Goal: Task Accomplishment & Management: Use online tool/utility

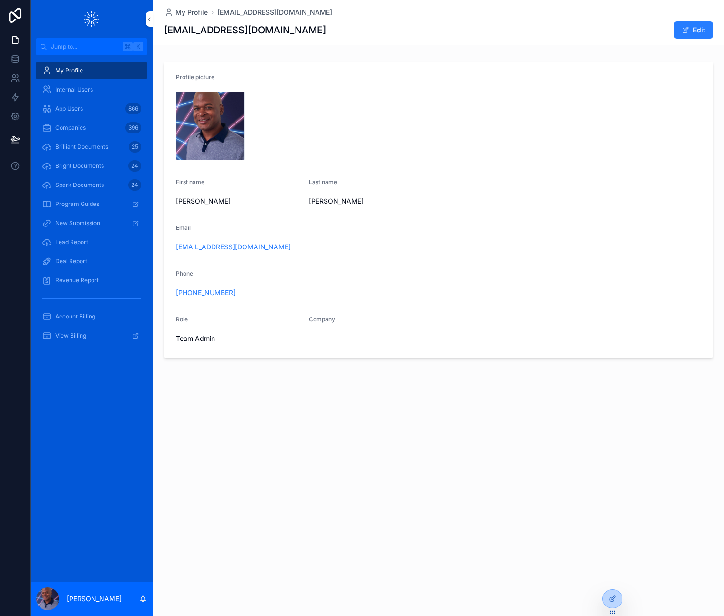
click at [0, 0] on icon at bounding box center [0, 0] width 0 height 0
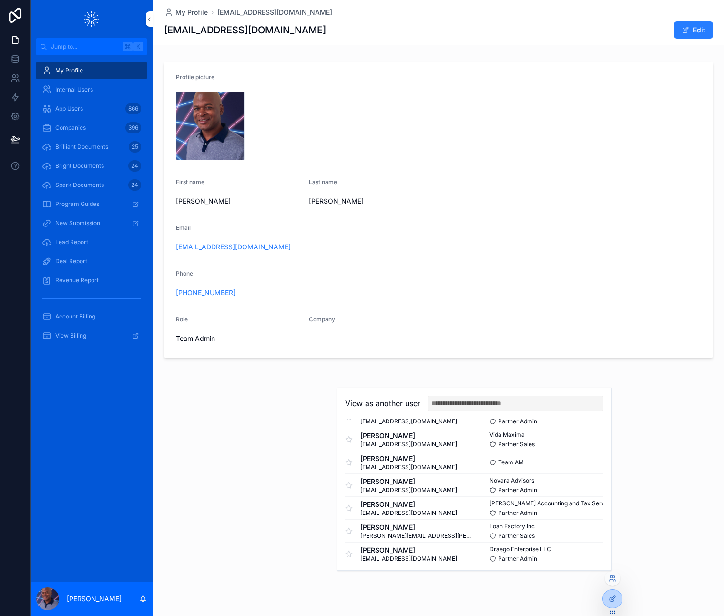
scroll to position [57, 0]
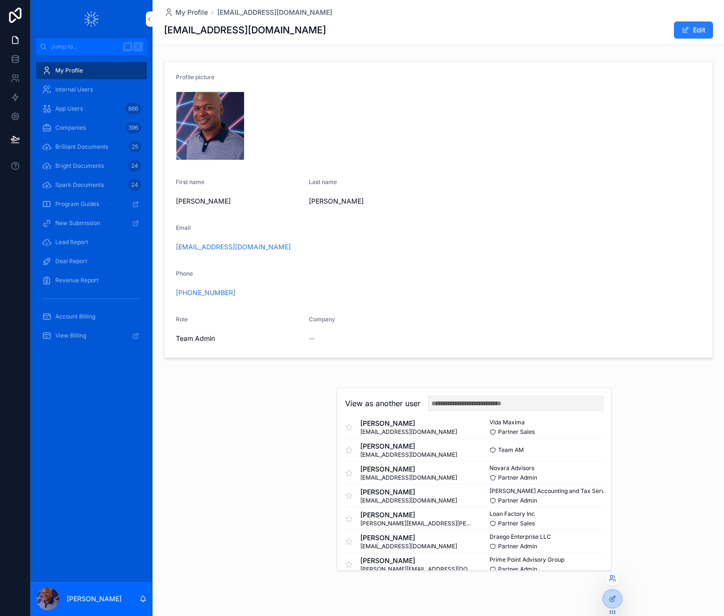
click at [0, 0] on button "Select" at bounding box center [0, 0] width 0 height 0
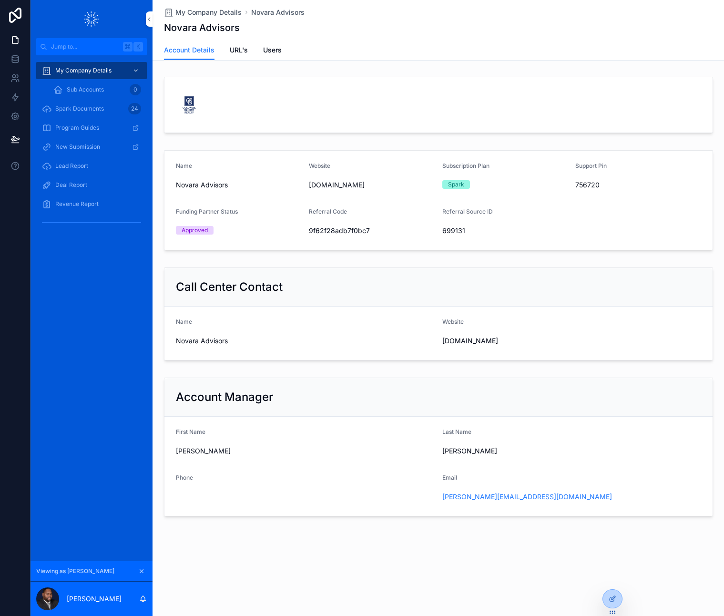
click at [394, 395] on div "Account Manager" at bounding box center [439, 397] width 526 height 15
click at [267, 453] on span "Candace" at bounding box center [305, 451] width 259 height 10
click at [613, 600] on icon at bounding box center [614, 598] width 4 height 4
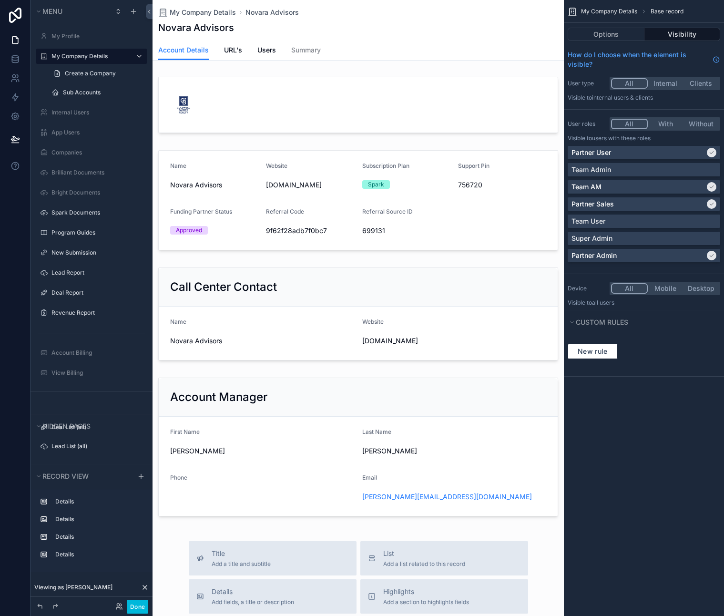
click at [344, 482] on div "scrollable content" at bounding box center [359, 481] width 412 height 962
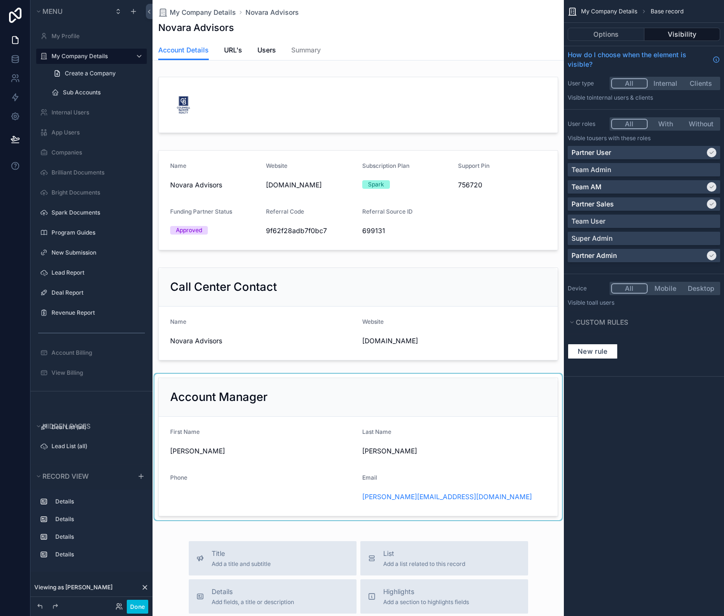
click at [328, 476] on div "scrollable content" at bounding box center [359, 447] width 412 height 148
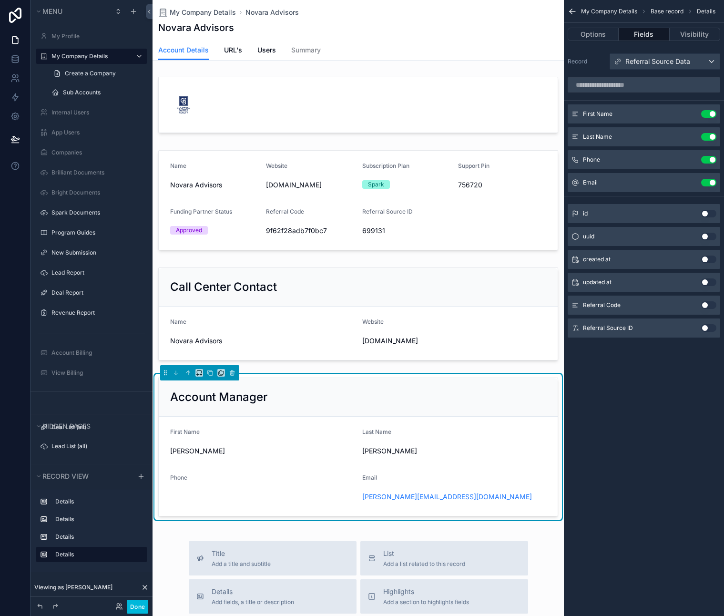
click at [0, 0] on icon "scrollable content" at bounding box center [0, 0] width 0 height 0
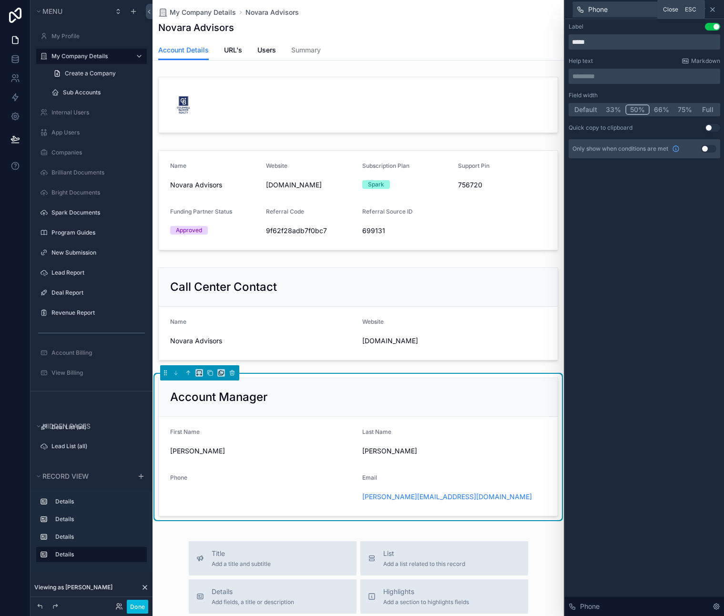
click at [714, 10] on icon at bounding box center [713, 10] width 4 height 4
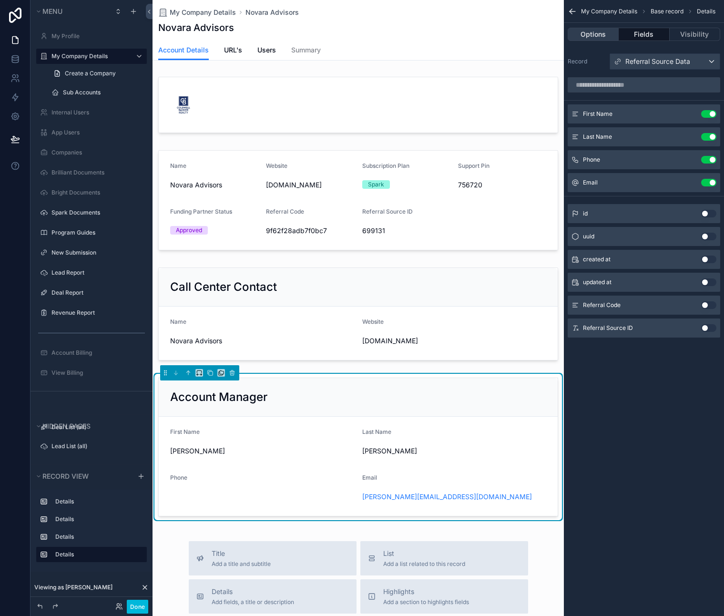
click at [597, 34] on button "Options" at bounding box center [593, 34] width 51 height 13
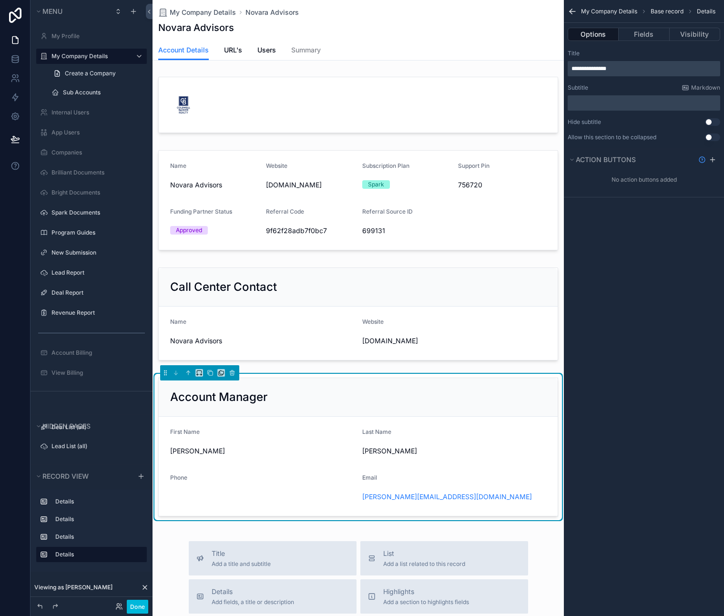
click at [572, 13] on icon "scrollable content" at bounding box center [571, 12] width 2 height 2
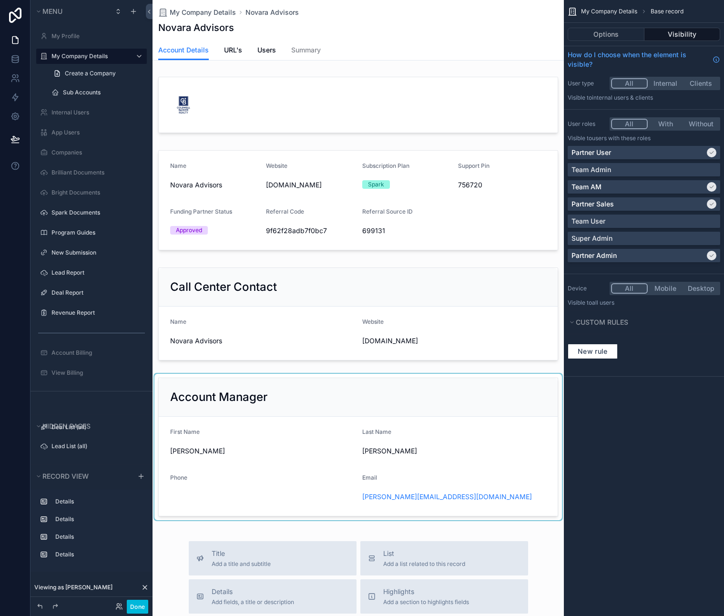
click at [493, 462] on div "scrollable content" at bounding box center [359, 447] width 412 height 148
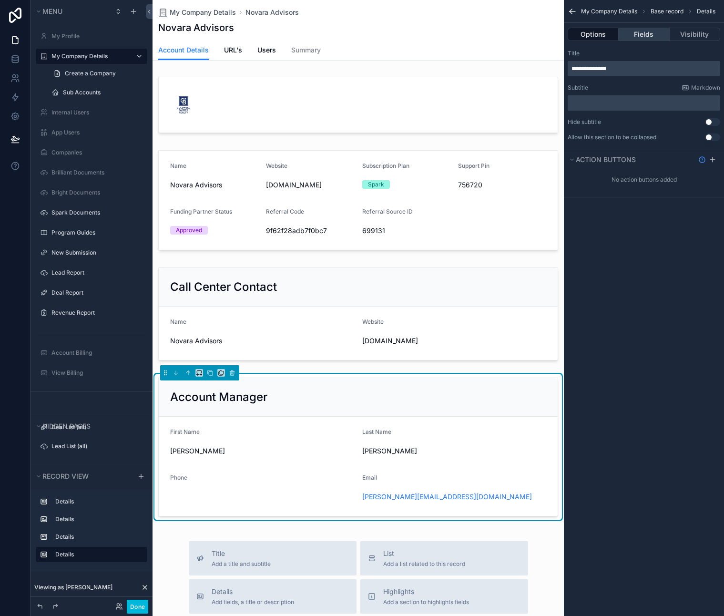
click at [643, 31] on button "Fields" at bounding box center [644, 34] width 51 height 13
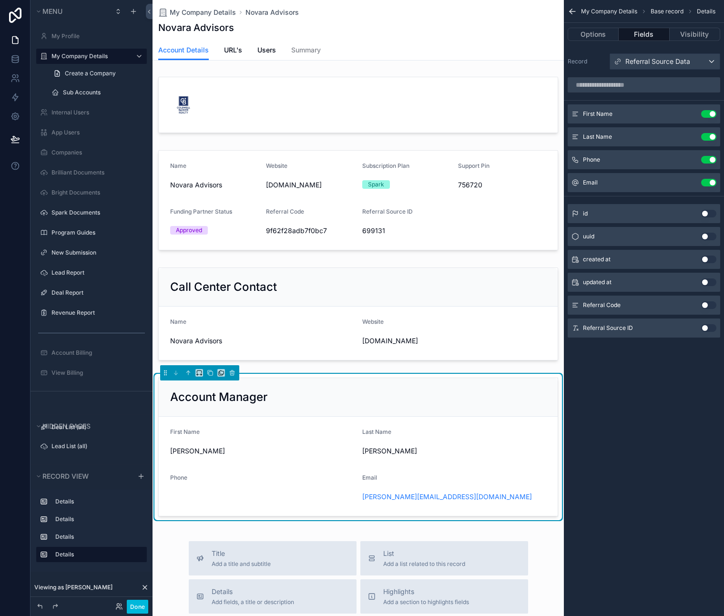
click at [427, 456] on span "Millner" at bounding box center [454, 451] width 185 height 10
click at [15, 61] on icon at bounding box center [15, 59] width 10 height 10
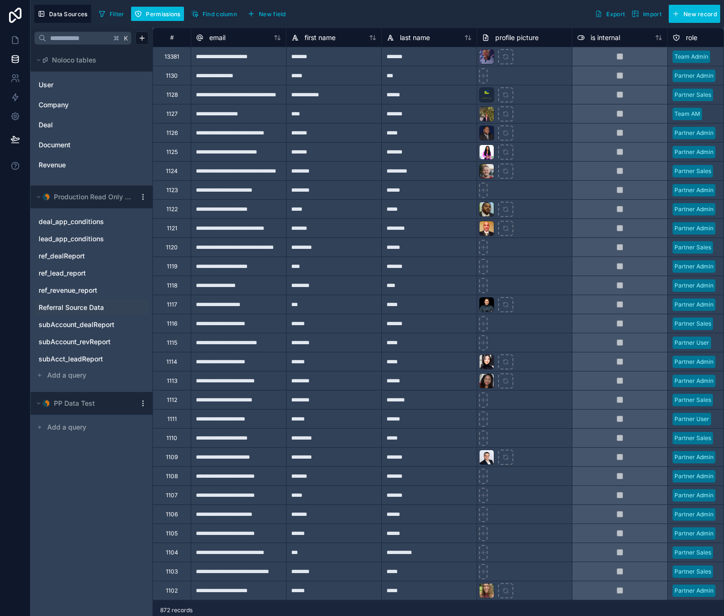
click at [60, 308] on span "Referral Source Data" at bounding box center [71, 308] width 65 height 10
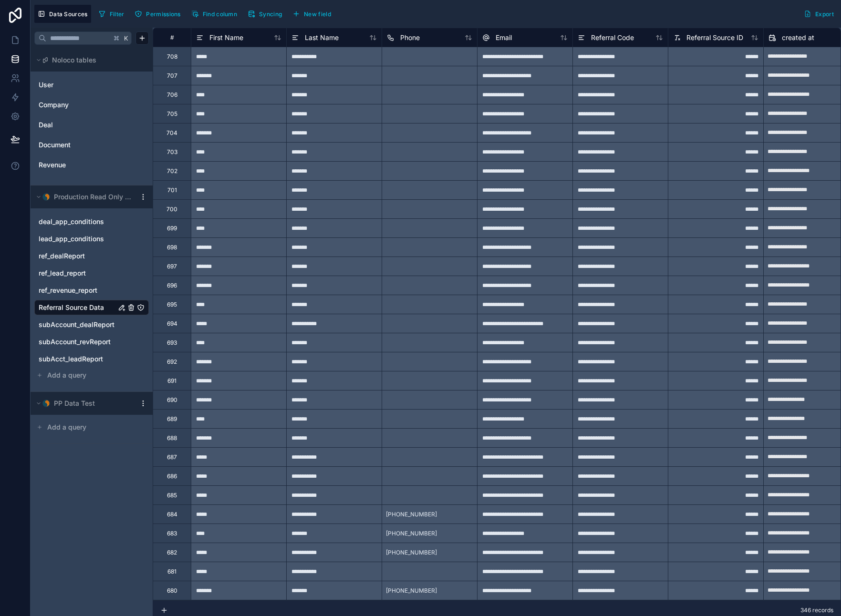
click at [371, 21] on div "Filter Permissions Find column Syncing New field Export" at bounding box center [466, 14] width 742 height 18
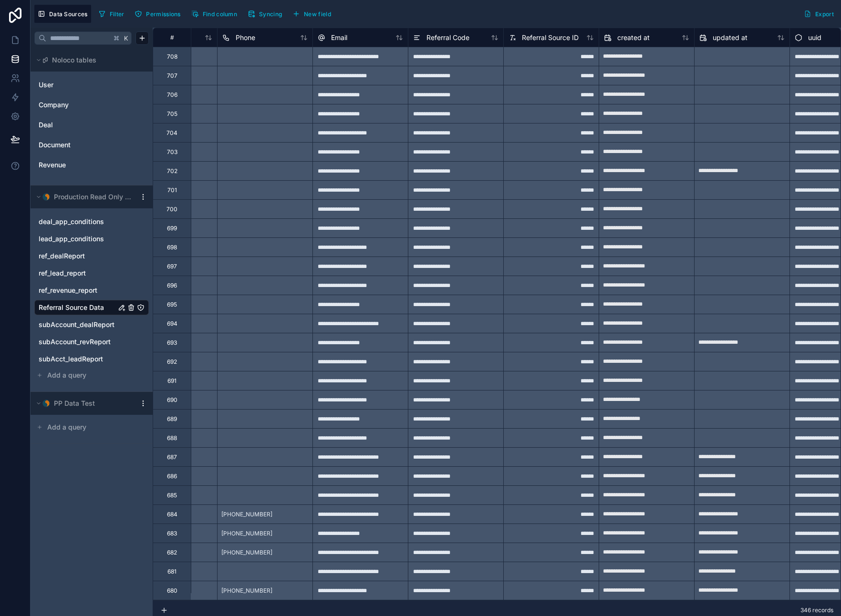
scroll to position [0, 216]
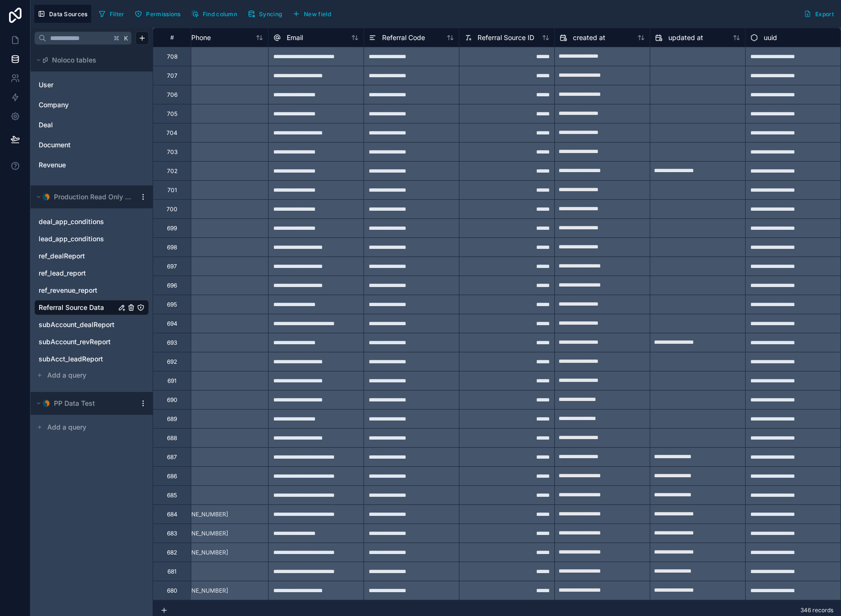
click at [589, 8] on div "Filter Permissions Find column Syncing New field Export" at bounding box center [466, 14] width 742 height 18
click at [655, 14] on div "Filter Permissions Find column Syncing New field Export" at bounding box center [466, 14] width 742 height 18
click at [14, 118] on icon at bounding box center [15, 117] width 10 height 10
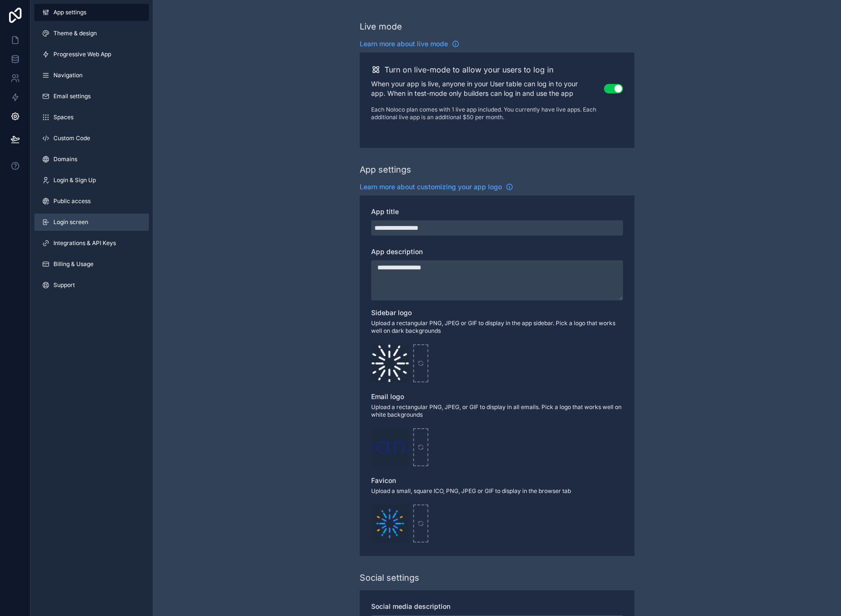
click at [83, 216] on link "Login screen" at bounding box center [91, 222] width 114 height 17
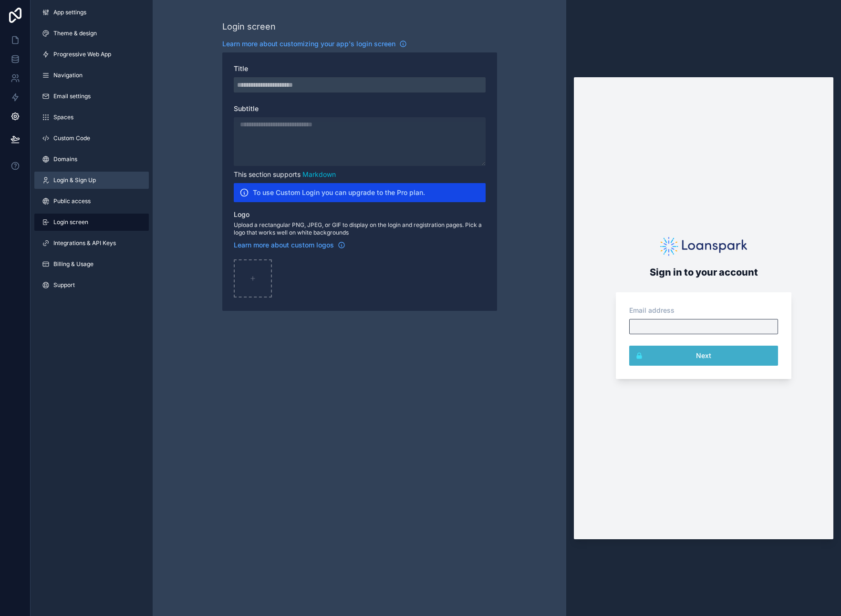
click at [73, 181] on span "Login & Sign Up" at bounding box center [74, 180] width 42 height 8
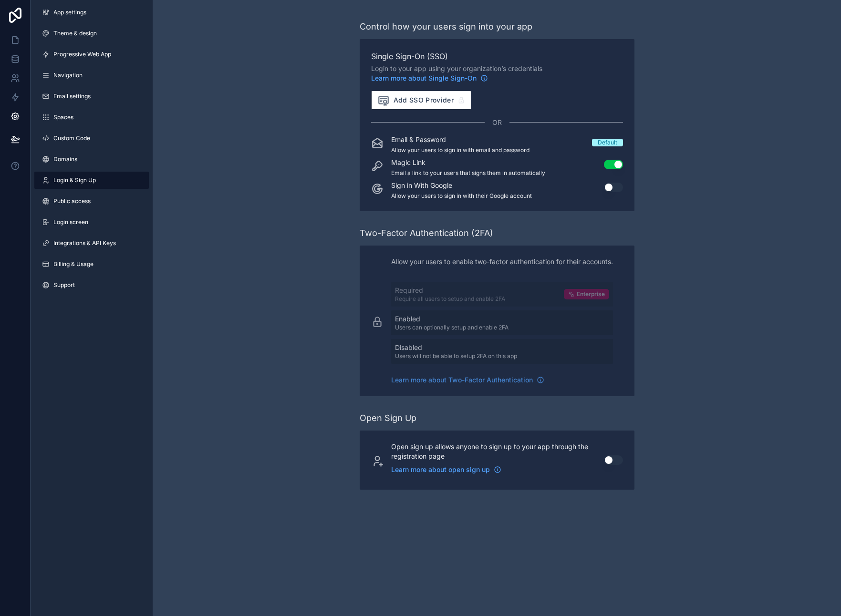
click at [676, 137] on div "Control how your users sign into your app Single Sign-On (SSO) Login to your ap…" at bounding box center [497, 255] width 688 height 510
click at [605, 143] on div "Default" at bounding box center [608, 143] width 20 height 8
drag, startPoint x: 589, startPoint y: 142, endPoint x: 626, endPoint y: 145, distance: 37.8
click at [626, 145] on div "Single Sign-On (SSO) Login to your app using your organization’s credentials Le…" at bounding box center [497, 125] width 275 height 172
click at [628, 144] on div "Single Sign-On (SSO) Login to your app using your organization’s credentials Le…" at bounding box center [497, 125] width 275 height 172
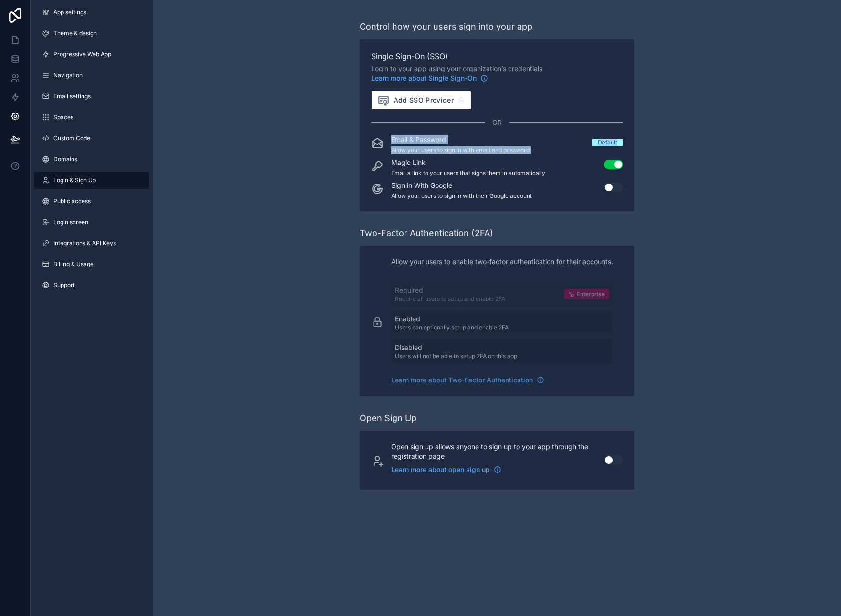
drag, startPoint x: 621, startPoint y: 144, endPoint x: 364, endPoint y: 138, distance: 257.1
click at [376, 140] on div "Email & Password Allow your users to sign in with email and password Default" at bounding box center [497, 144] width 252 height 19
click at [344, 135] on div "Control how your users sign into your app Single Sign-On (SSO) Login to your ap…" at bounding box center [497, 255] width 688 height 510
drag, startPoint x: 400, startPoint y: 140, endPoint x: 630, endPoint y: 146, distance: 229.5
click at [630, 146] on div "Single Sign-On (SSO) Login to your app using your organization’s credentials Le…" at bounding box center [497, 125] width 275 height 172
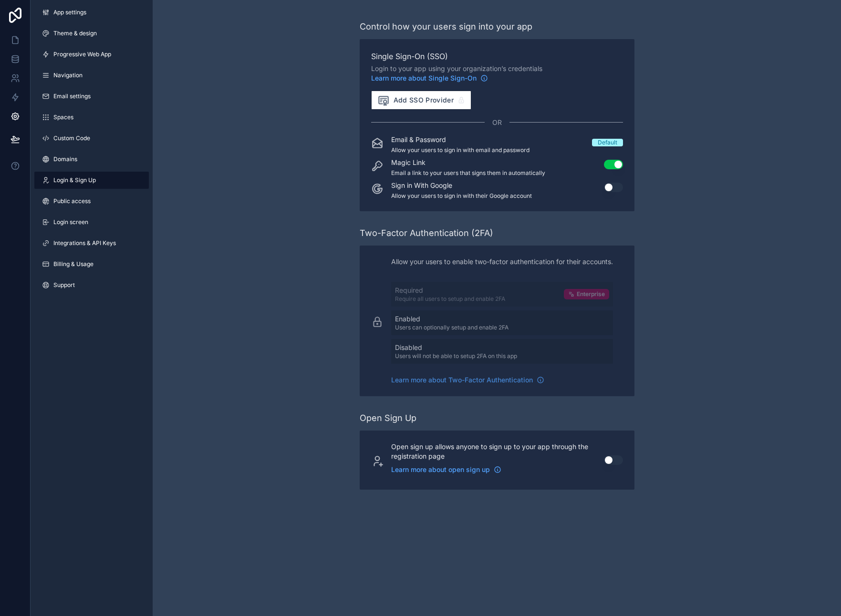
click at [630, 146] on div "Single Sign-On (SSO) Login to your app using your organization’s credentials Le…" at bounding box center [497, 125] width 275 height 172
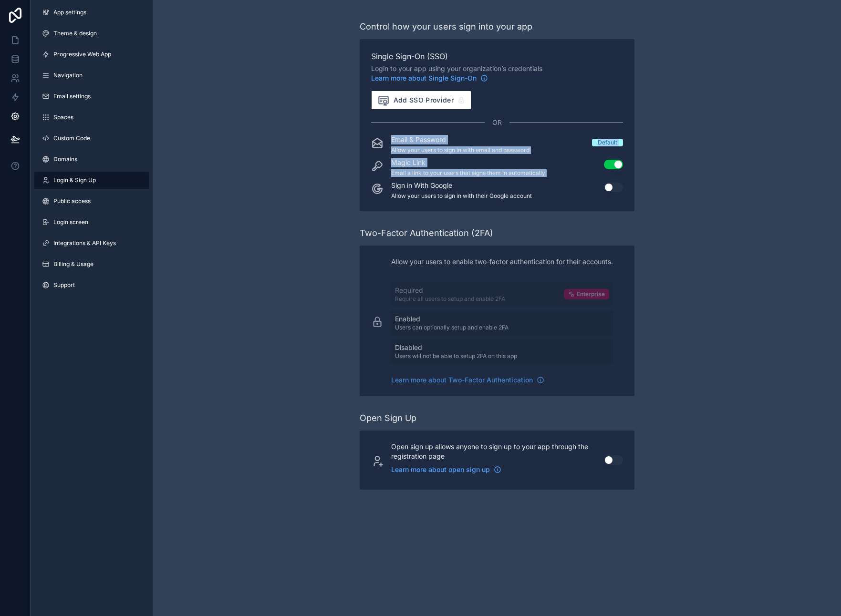
drag, startPoint x: 624, startPoint y: 154, endPoint x: 364, endPoint y: 137, distance: 260.0
click at [364, 137] on div "Single Sign-On (SSO) Login to your app using your organization’s credentials Le…" at bounding box center [497, 125] width 275 height 172
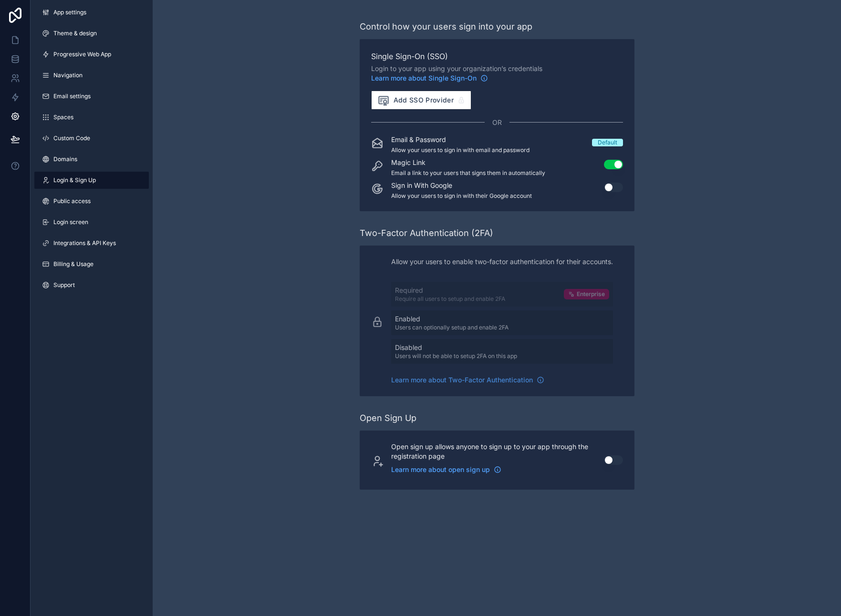
click at [364, 135] on div "Single Sign-On (SSO) Login to your app using your organization’s credentials Le…" at bounding box center [497, 125] width 275 height 172
drag, startPoint x: 371, startPoint y: 133, endPoint x: 622, endPoint y: 149, distance: 252.4
click at [621, 148] on div "Single Sign-On (SSO) Login to your app using your organization’s credentials Le…" at bounding box center [497, 125] width 252 height 149
click at [622, 149] on div "Email & Password Allow your users to sign in with email and password Default" at bounding box center [497, 144] width 252 height 19
drag, startPoint x: 618, startPoint y: 151, endPoint x: 343, endPoint y: 136, distance: 275.6
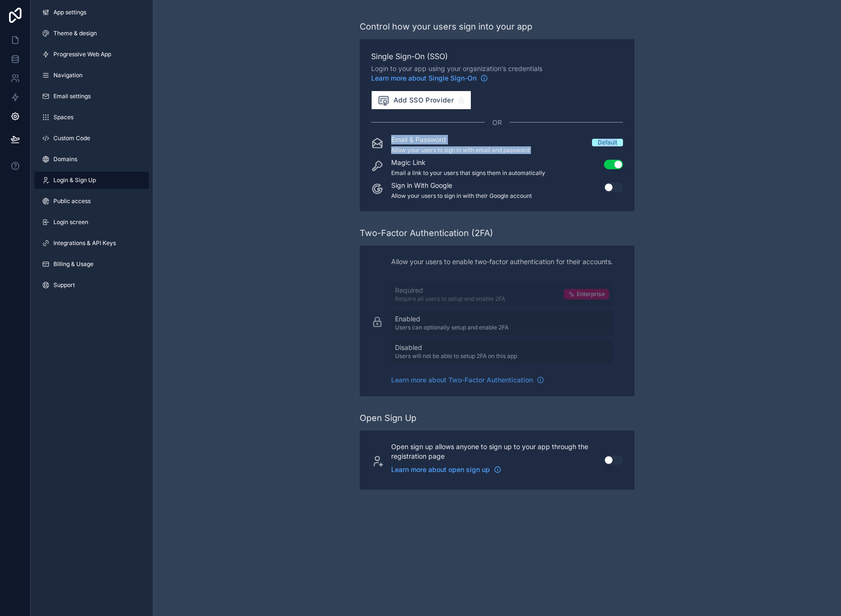
click at [344, 136] on div "Control how your users sign into your app Single Sign-On (SSO) Login to your ap…" at bounding box center [497, 255] width 688 height 510
click at [343, 136] on div "Control how your users sign into your app Single Sign-On (SSO) Login to your ap…" at bounding box center [497, 255] width 688 height 510
click at [706, 162] on div "Control how your users sign into your app Single Sign-On (SSO) Login to your ap…" at bounding box center [497, 255] width 688 height 510
drag, startPoint x: 400, startPoint y: 143, endPoint x: 541, endPoint y: 151, distance: 140.9
click at [541, 151] on div "Email & Password Allow your users to sign in with email and password Default" at bounding box center [497, 144] width 252 height 19
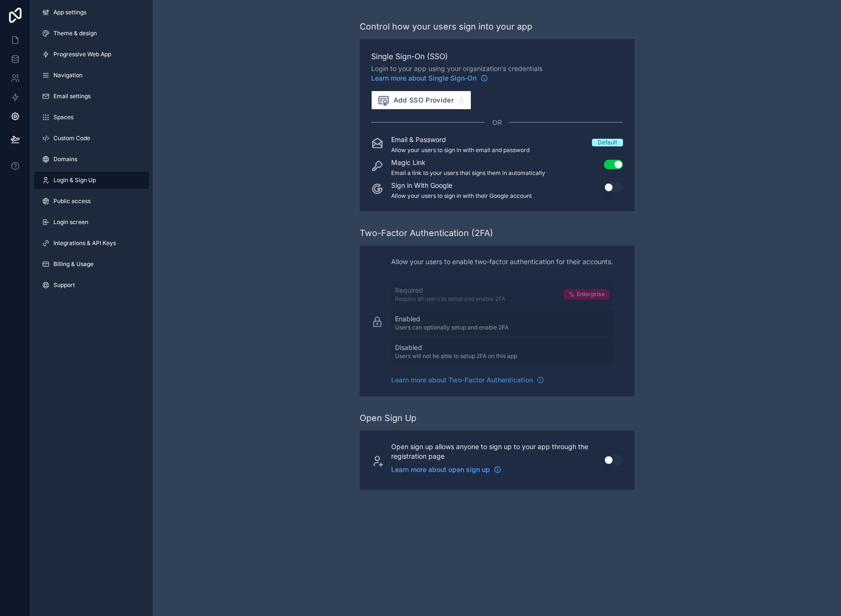
click at [597, 144] on span "Default" at bounding box center [607, 143] width 31 height 8
drag, startPoint x: 414, startPoint y: 142, endPoint x: 458, endPoint y: 153, distance: 46.2
click at [458, 153] on div "Email & Password Allow your users to sign in with email and password" at bounding box center [460, 144] width 138 height 19
drag, startPoint x: 385, startPoint y: 165, endPoint x: 464, endPoint y: 177, distance: 79.7
click at [464, 177] on div "Email & Password Allow your users to sign in with email and password Default Ma…" at bounding box center [497, 167] width 252 height 65
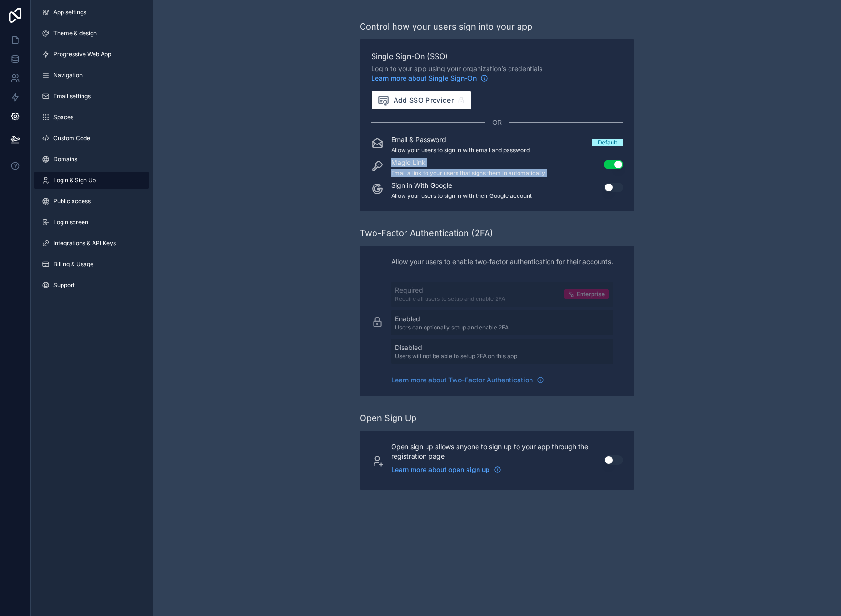
click at [645, 167] on div "Control how your users sign into your app Single Sign-On (SSO) Login to your ap…" at bounding box center [497, 255] width 688 height 510
click at [414, 142] on p "Email & Password" at bounding box center [460, 140] width 138 height 10
click at [409, 142] on p "Email & Password" at bounding box center [460, 140] width 138 height 10
drag, startPoint x: 400, startPoint y: 140, endPoint x: 529, endPoint y: 148, distance: 129.5
click at [529, 148] on div "Email & Password Allow your users to sign in with email and password" at bounding box center [460, 144] width 138 height 19
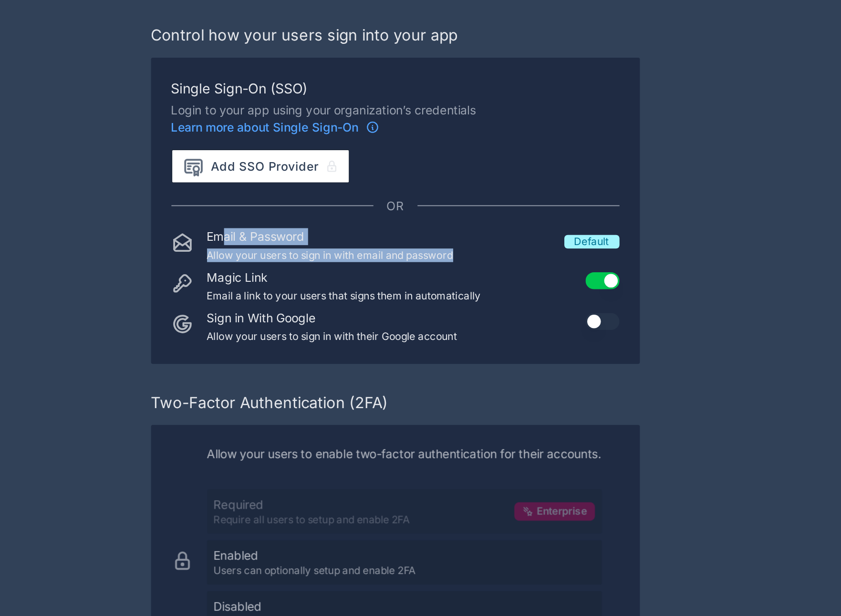
click at [403, 152] on p "Allow your users to sign in with email and password" at bounding box center [460, 150] width 138 height 8
drag, startPoint x: 416, startPoint y: 140, endPoint x: 454, endPoint y: 146, distance: 37.6
click at [454, 146] on div "Email & Password Allow your users to sign in with email and password" at bounding box center [460, 144] width 138 height 19
click at [598, 143] on div "Default" at bounding box center [608, 143] width 20 height 8
drag, startPoint x: 598, startPoint y: 143, endPoint x: 612, endPoint y: 142, distance: 14.4
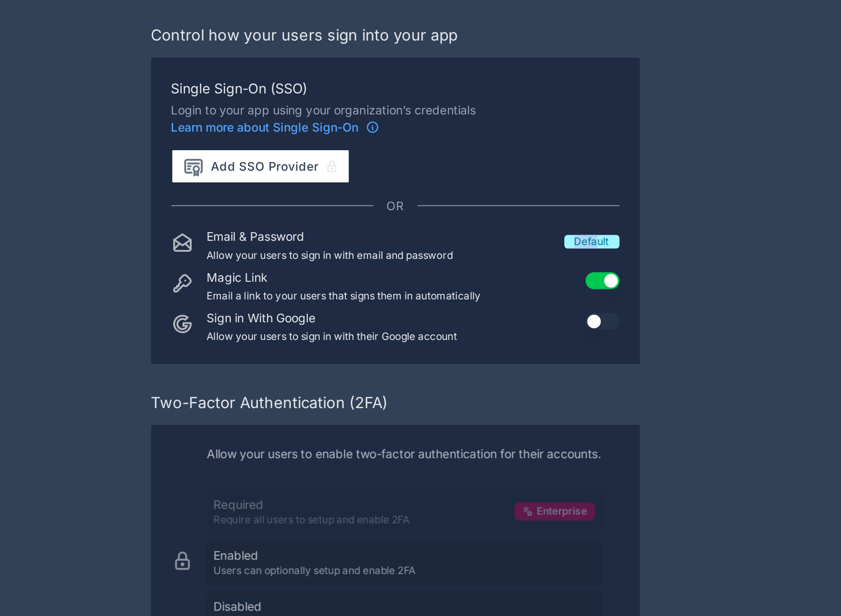
click at [611, 142] on span "Default" at bounding box center [607, 143] width 31 height 8
click at [617, 142] on span "Default" at bounding box center [607, 143] width 31 height 8
drag, startPoint x: 620, startPoint y: 144, endPoint x: 379, endPoint y: 144, distance: 241.3
click at [379, 144] on div "Email & Password Allow your users to sign in with email and password Default" at bounding box center [497, 144] width 252 height 19
drag, startPoint x: 395, startPoint y: 161, endPoint x: 476, endPoint y: 165, distance: 80.7
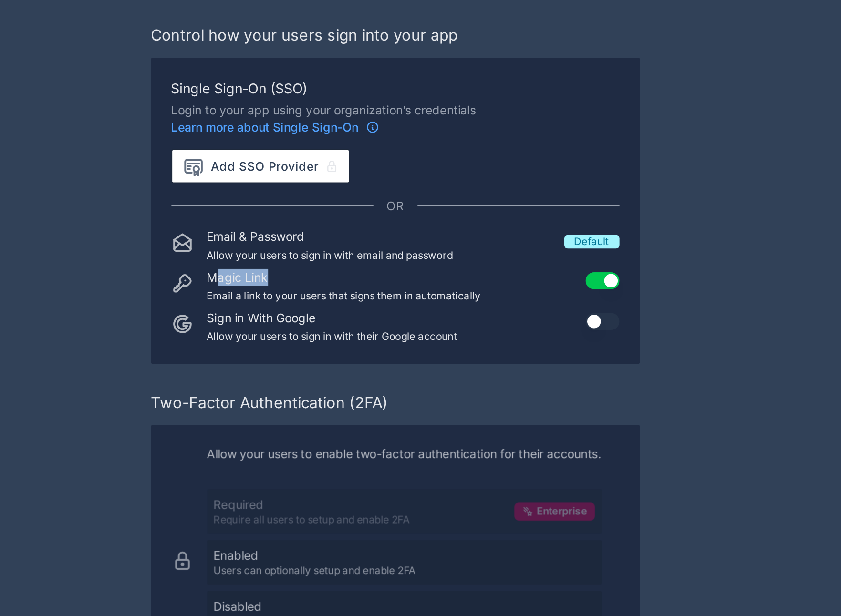
click at [460, 166] on p "Magic Link" at bounding box center [468, 163] width 154 height 10
click at [667, 163] on div "Control how your users sign into your app Single Sign-On (SSO) Login to your ap…" at bounding box center [497, 255] width 688 height 510
drag, startPoint x: 387, startPoint y: 144, endPoint x: 435, endPoint y: 142, distance: 47.7
click at [435, 142] on div "Email & Password Allow your users to sign in with email and password Default" at bounding box center [497, 144] width 252 height 19
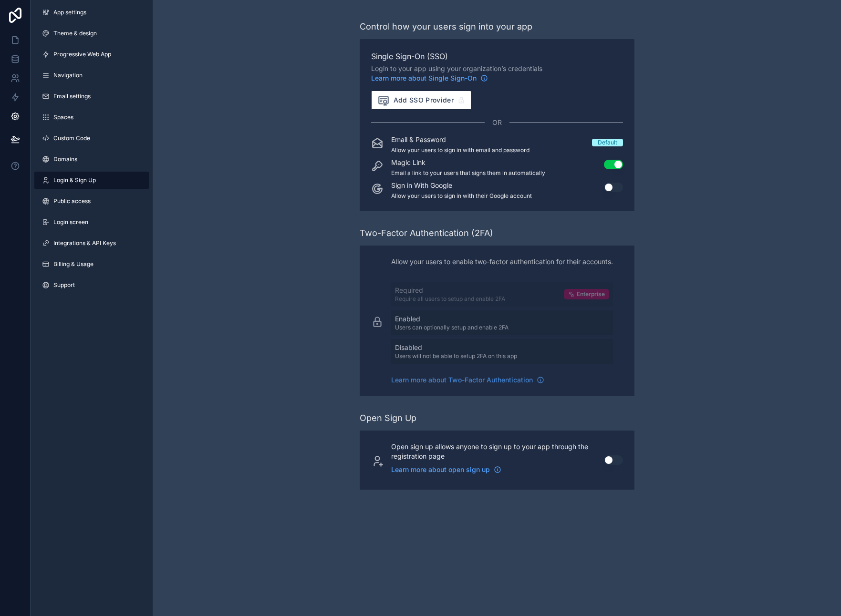
click at [295, 184] on div "Control how your users sign into your app Single Sign-On (SSO) Login to your ap…" at bounding box center [497, 255] width 688 height 510
click at [16, 38] on icon at bounding box center [17, 38] width 2 height 2
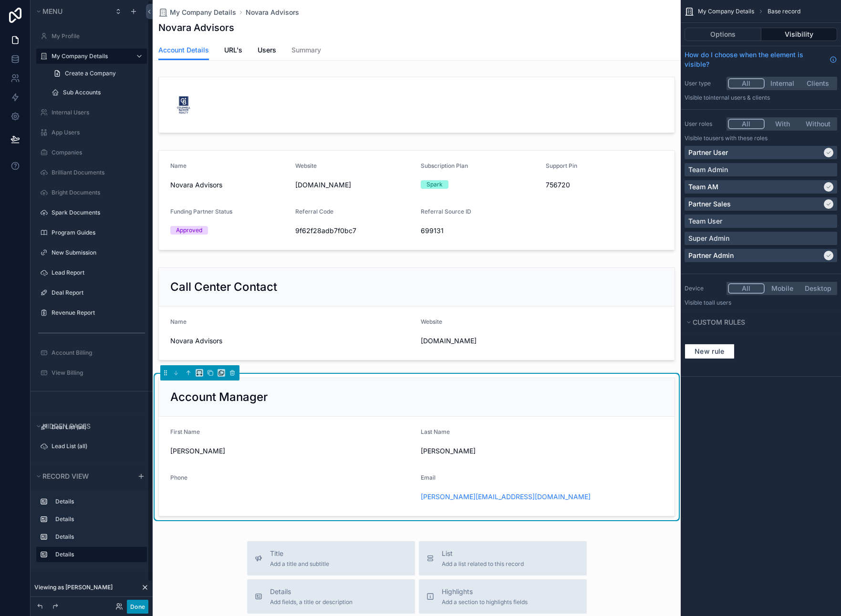
click at [138, 605] on button "Done" at bounding box center [137, 607] width 21 height 14
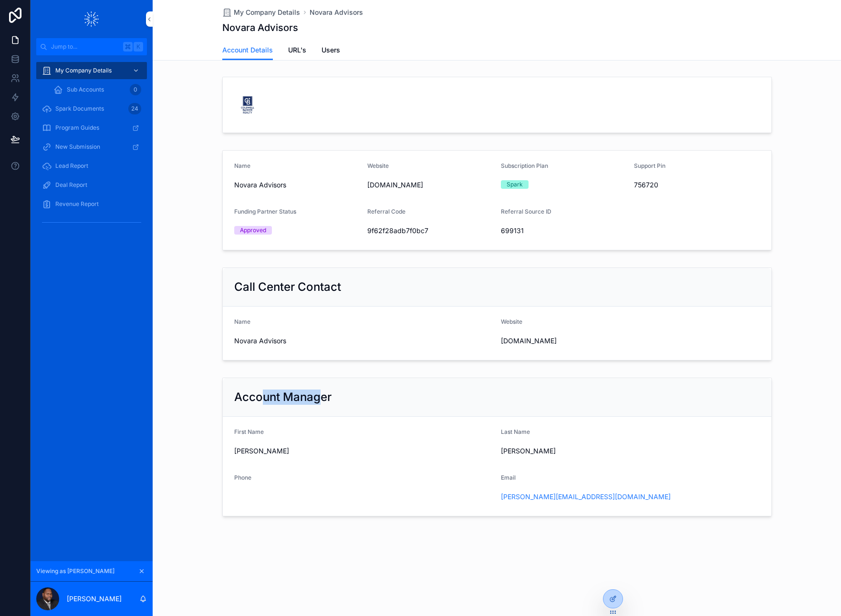
drag, startPoint x: 301, startPoint y: 399, endPoint x: 333, endPoint y: 415, distance: 35.6
click at [320, 401] on h2 "Account Manager" at bounding box center [282, 397] width 97 height 15
click at [376, 491] on div "scrollable content" at bounding box center [363, 492] width 259 height 6
click at [360, 465] on form "First Name Candace Last Name Millner Phone Email candace@loanspark.com" at bounding box center [497, 466] width 549 height 99
click at [303, 445] on div "Candace" at bounding box center [363, 451] width 259 height 15
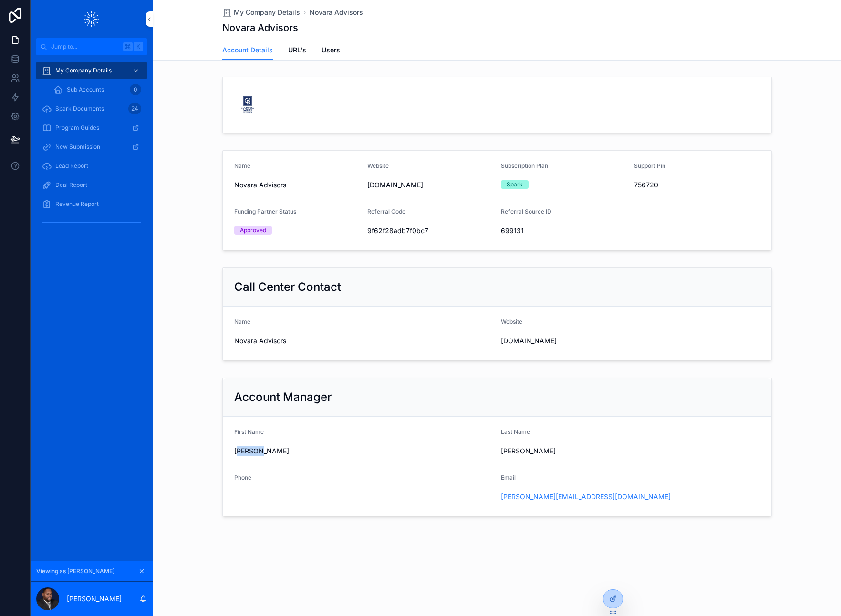
drag, startPoint x: 237, startPoint y: 455, endPoint x: 298, endPoint y: 456, distance: 61.5
click at [298, 456] on div "Candace" at bounding box center [363, 451] width 259 height 15
click at [676, 541] on div "My Company Details Novara Advisors Novara Advisors Account Details Account Deta…" at bounding box center [497, 291] width 688 height 582
click at [0, 0] on icon at bounding box center [0, 0] width 0 height 0
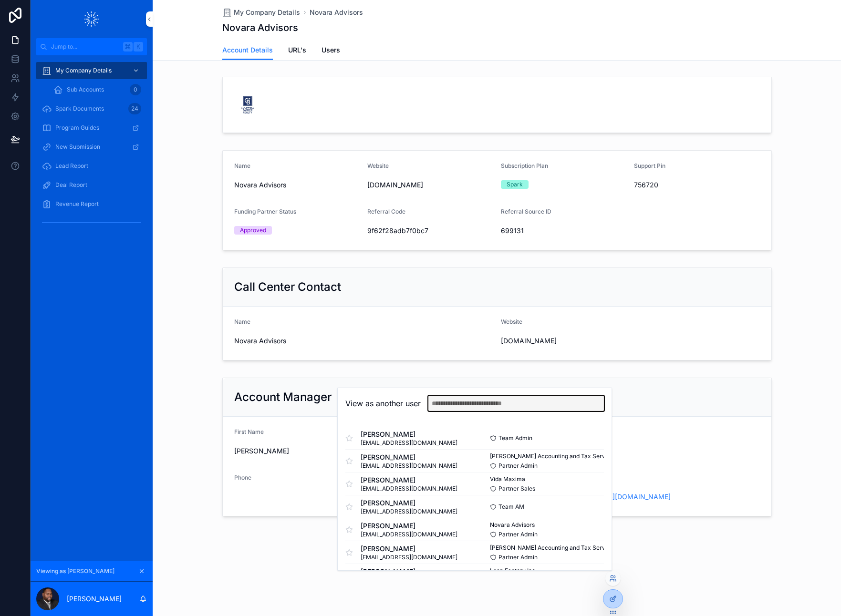
click at [488, 403] on input "text" at bounding box center [516, 403] width 176 height 15
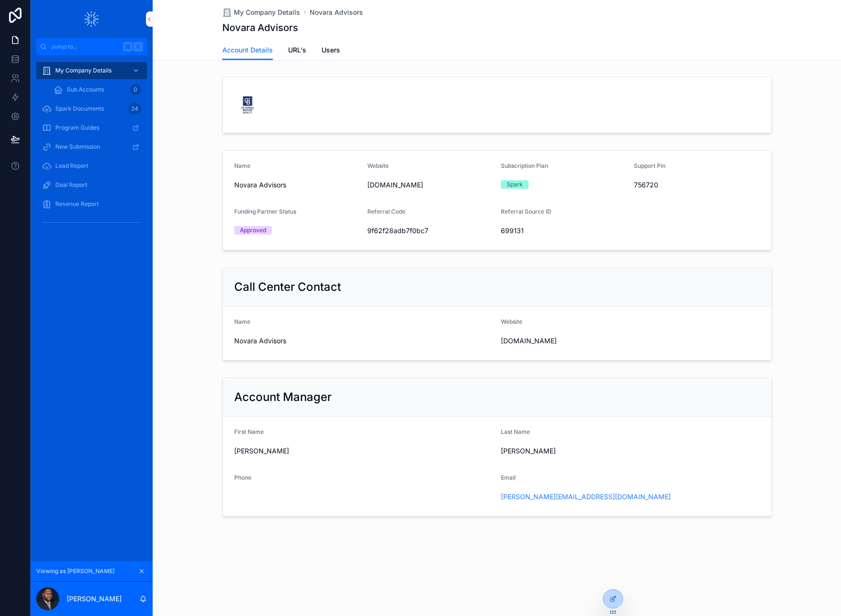
click at [493, 376] on div "Account Manager First Name Candace Last Name Millner Phone Email candace@loansp…" at bounding box center [497, 447] width 688 height 148
click at [0, 0] on icon at bounding box center [0, 0] width 0 height 0
click at [724, 449] on div "Account Manager First Name Candace Last Name Millner Phone Email candace@loansp…" at bounding box center [497, 447] width 688 height 148
click at [0, 0] on icon at bounding box center [0, 0] width 0 height 0
drag, startPoint x: 689, startPoint y: 540, endPoint x: 678, endPoint y: 531, distance: 14.5
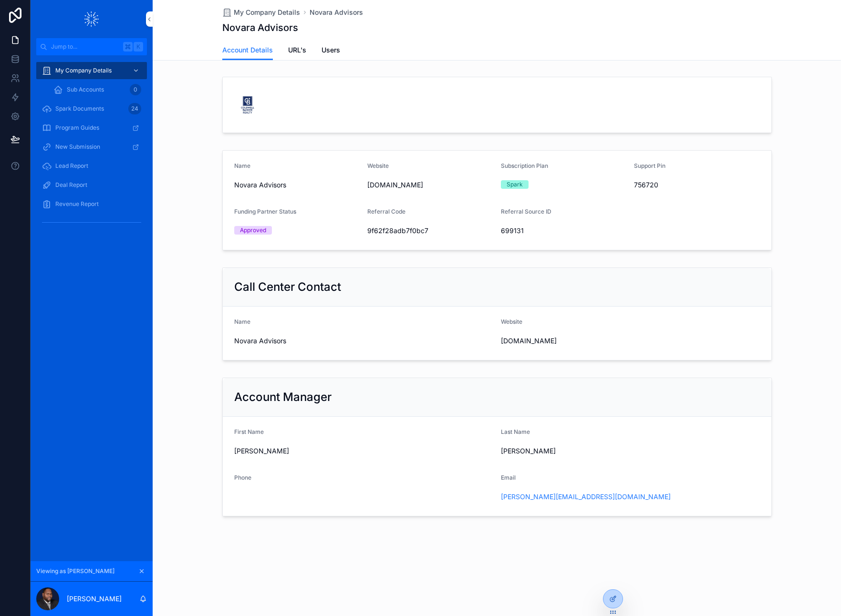
click at [685, 540] on div "My Company Details Novara Advisors Novara Advisors Account Details Account Deta…" at bounding box center [497, 291] width 688 height 582
click at [144, 571] on icon "scrollable content" at bounding box center [141, 571] width 7 height 7
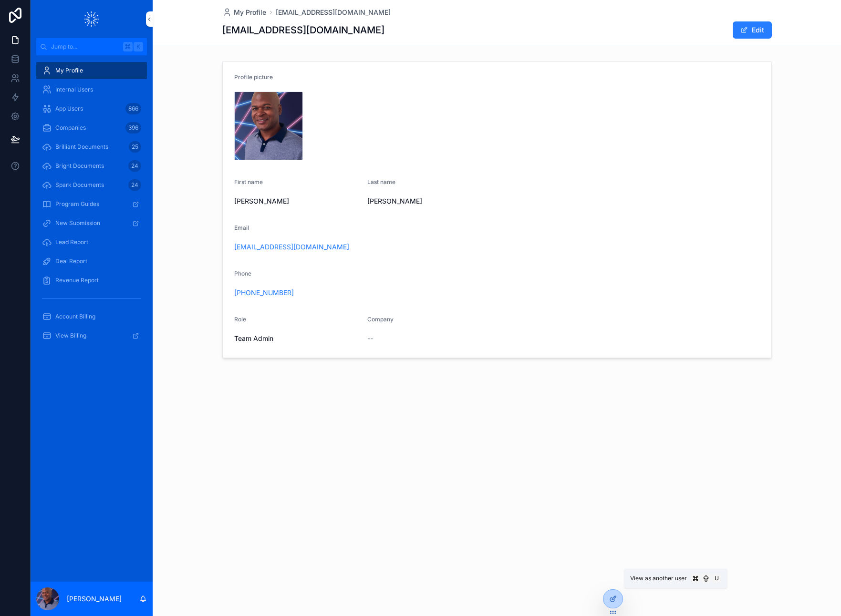
click at [0, 0] on icon at bounding box center [0, 0] width 0 height 0
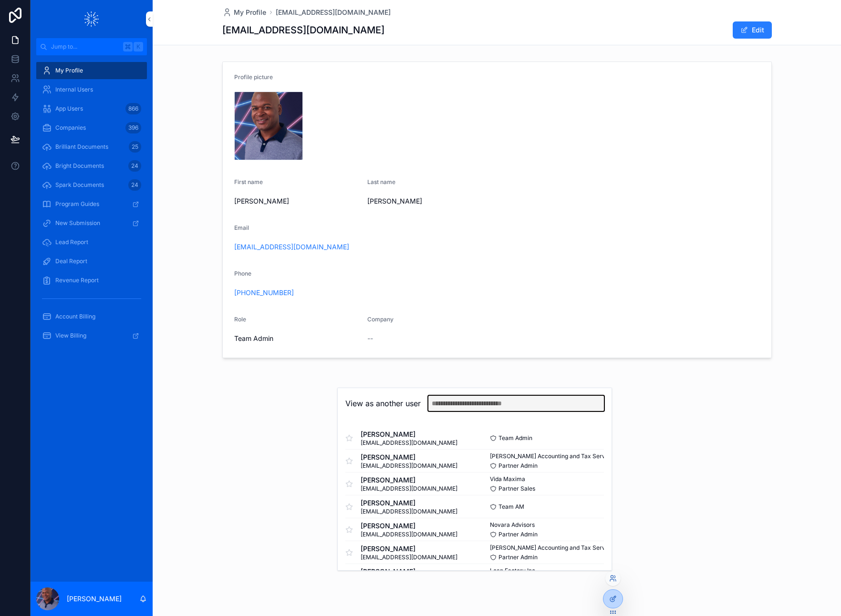
click at [469, 404] on input "text" at bounding box center [516, 403] width 176 height 15
type input "****"
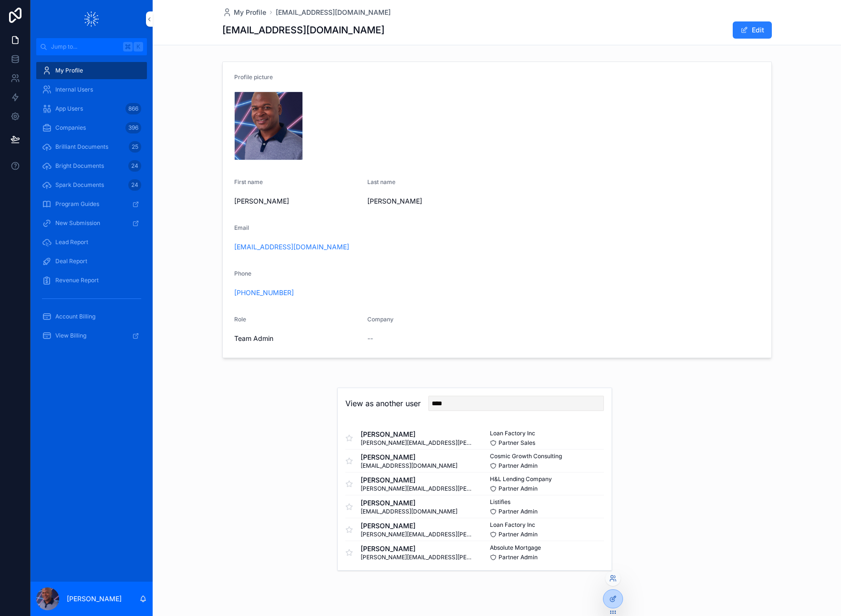
click at [0, 0] on button "Select" at bounding box center [0, 0] width 0 height 0
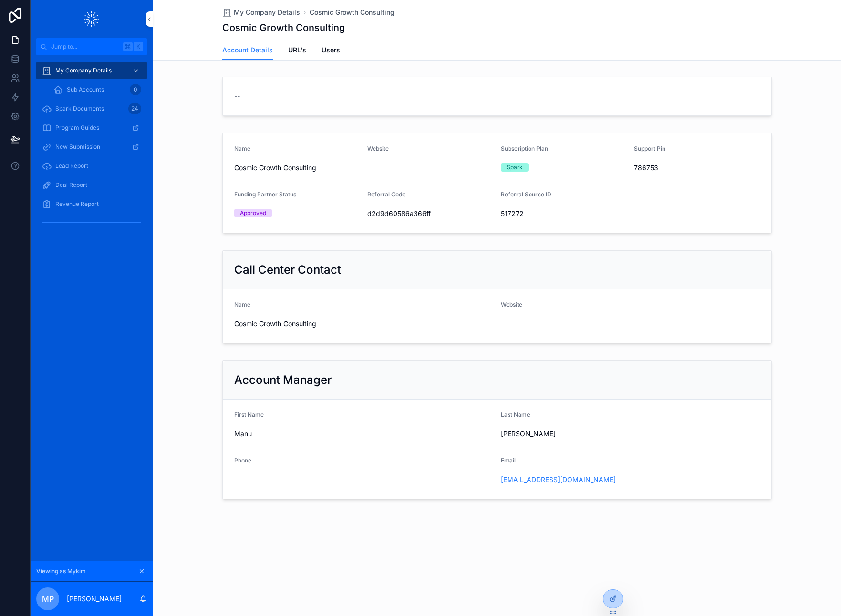
click at [547, 383] on div "Account Manager" at bounding box center [497, 380] width 526 height 15
click at [140, 570] on icon "scrollable content" at bounding box center [141, 571] width 3 height 3
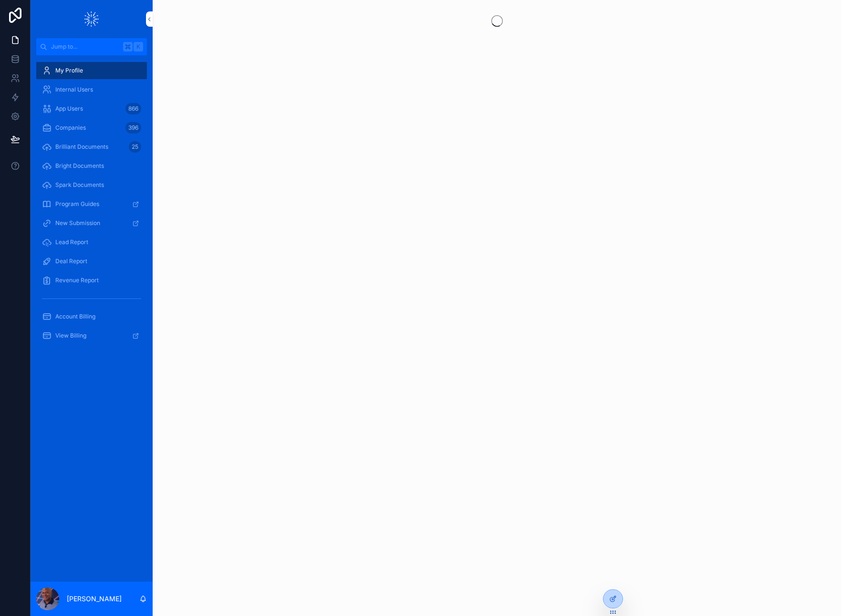
click at [0, 0] on icon at bounding box center [0, 0] width 0 height 0
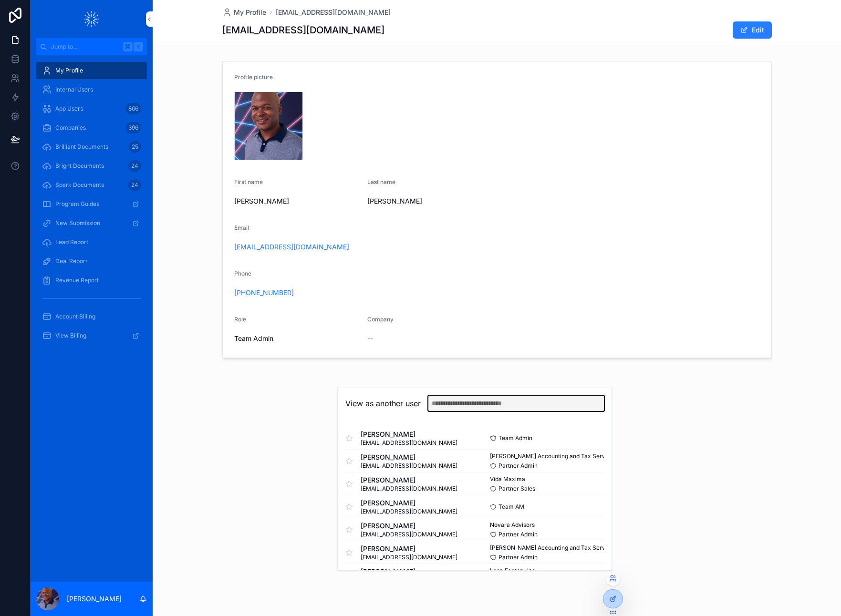
click at [507, 405] on input "text" at bounding box center [516, 403] width 176 height 15
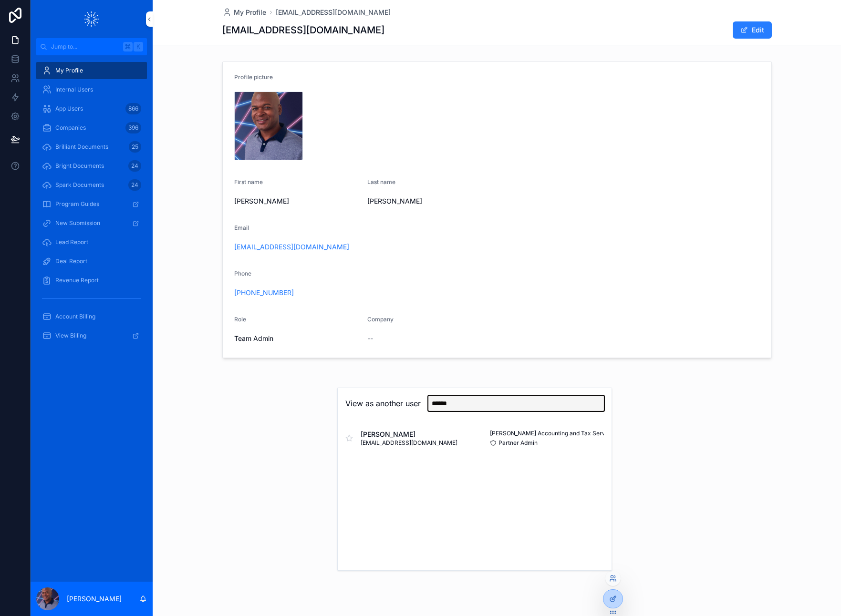
type input "******"
click at [0, 0] on button "Select" at bounding box center [0, 0] width 0 height 0
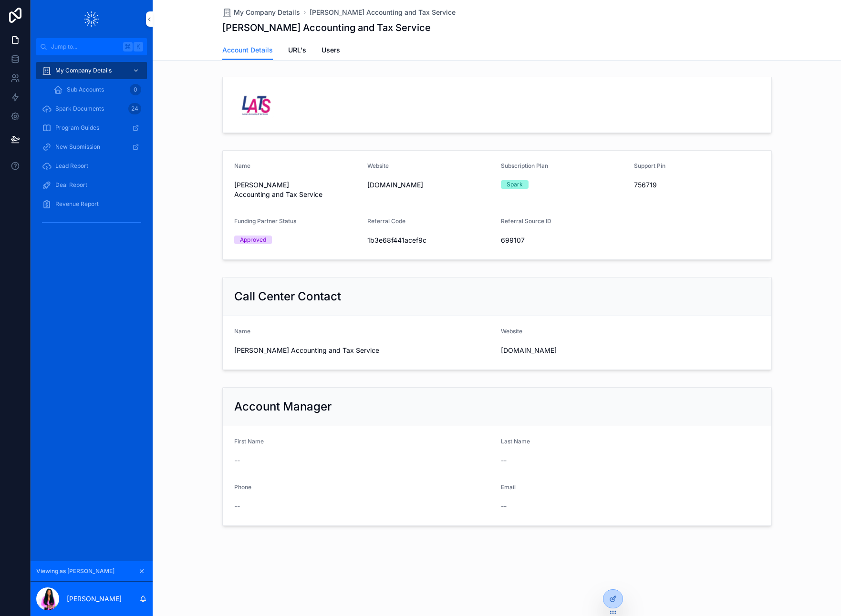
click at [455, 562] on div "My Company Details [PERSON_NAME] Accounting and Tax Service [PERSON_NAME] Accou…" at bounding box center [497, 296] width 688 height 592
click at [641, 545] on div "My Company Details [PERSON_NAME] Accounting and Tax Service [PERSON_NAME] Accou…" at bounding box center [497, 296] width 688 height 592
click at [0, 0] on icon at bounding box center [0, 0] width 0 height 0
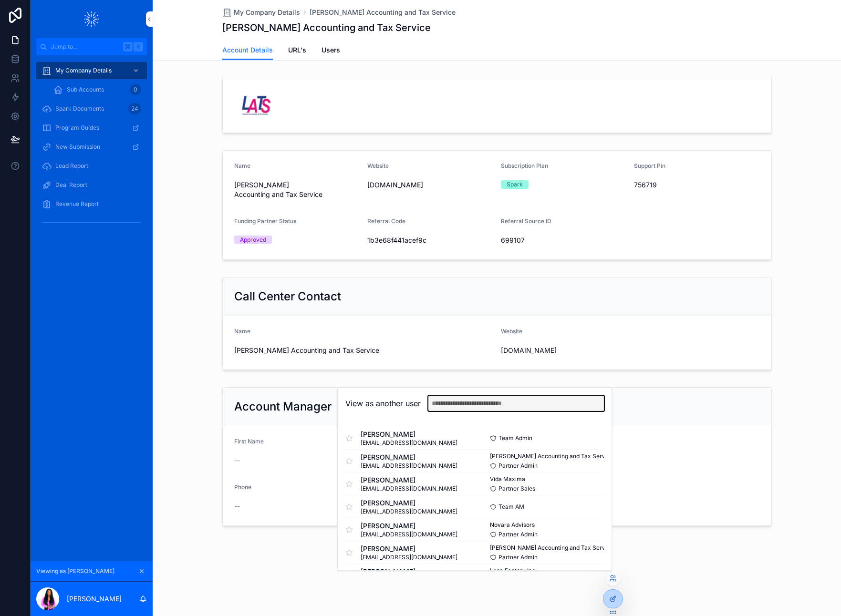
click at [533, 404] on input "text" at bounding box center [516, 403] width 176 height 15
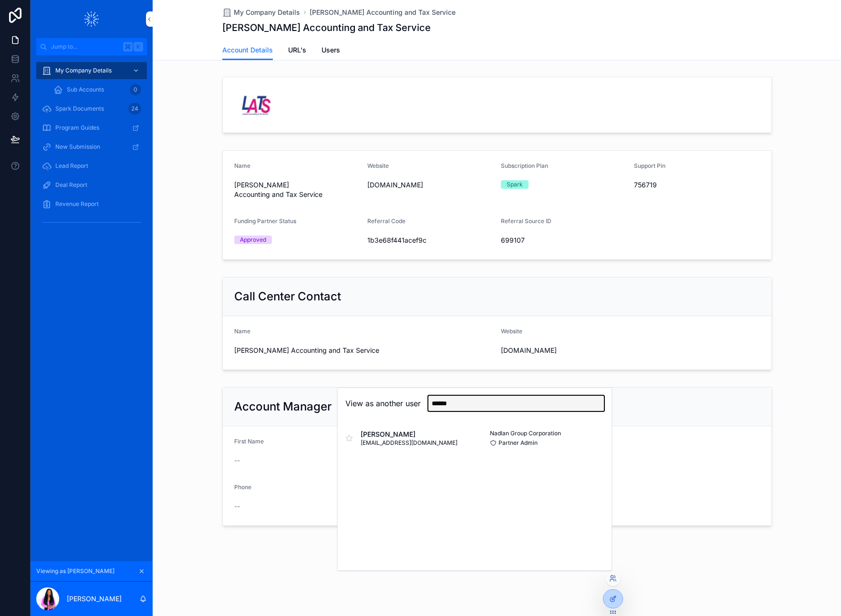
type input "******"
click at [0, 0] on button "Select" at bounding box center [0, 0] width 0 height 0
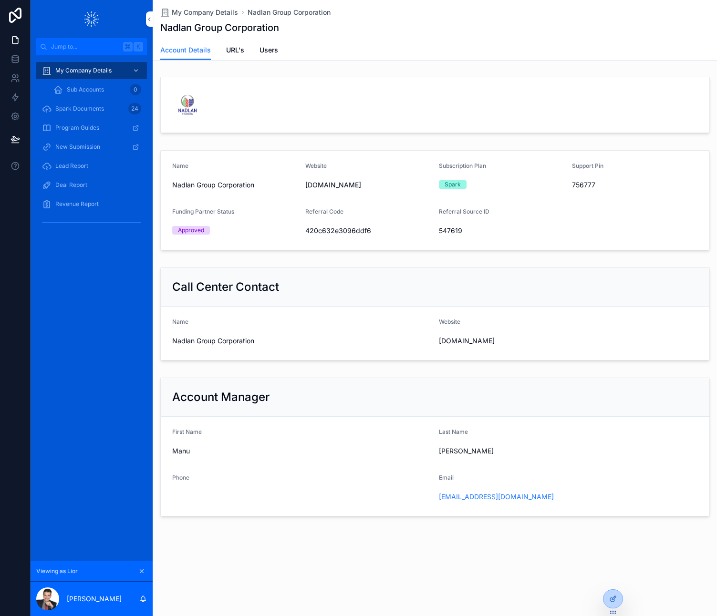
click at [503, 83] on form "scrollable content" at bounding box center [435, 104] width 549 height 55
click at [16, 61] on icon at bounding box center [15, 59] width 10 height 10
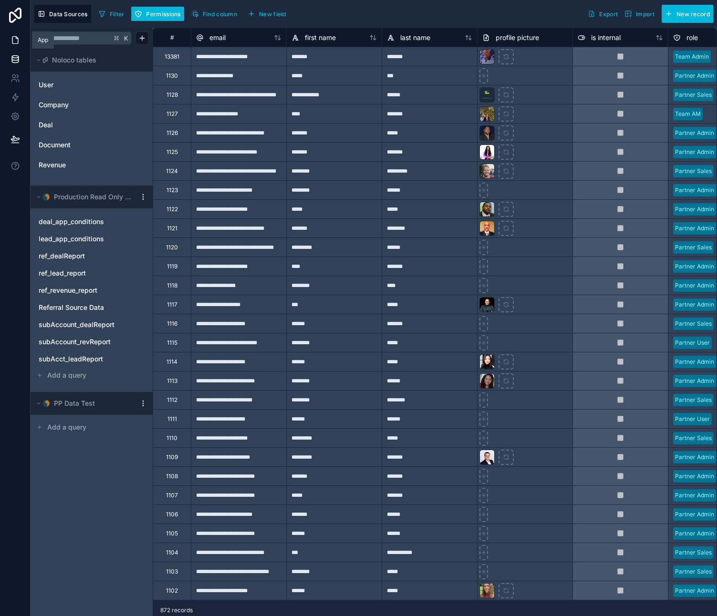
click at [14, 34] on link at bounding box center [15, 40] width 30 height 19
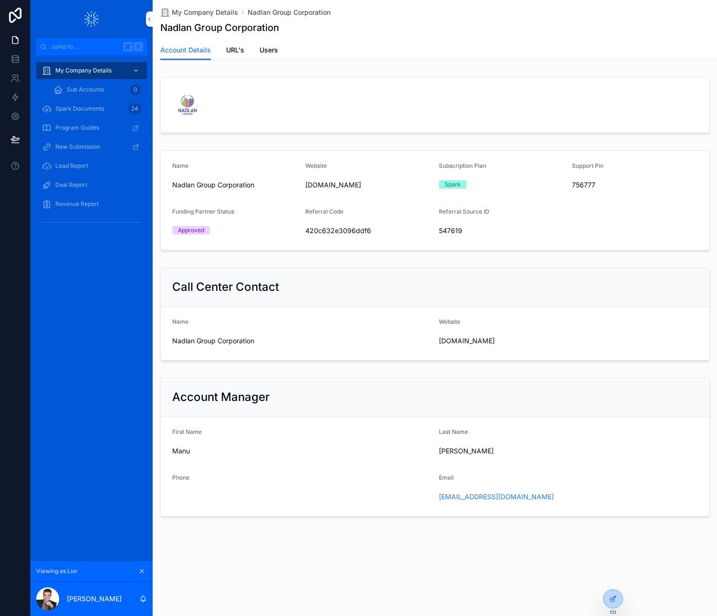
drag, startPoint x: 537, startPoint y: 468, endPoint x: 523, endPoint y: 425, distance: 44.8
click at [538, 468] on form "First Name [PERSON_NAME] Last Name [PERSON_NAME] Phone Email [EMAIL_ADDRESS][DO…" at bounding box center [435, 466] width 549 height 99
click at [514, 401] on div "Account Manager" at bounding box center [435, 397] width 526 height 15
click at [607, 593] on div at bounding box center [612, 599] width 19 height 18
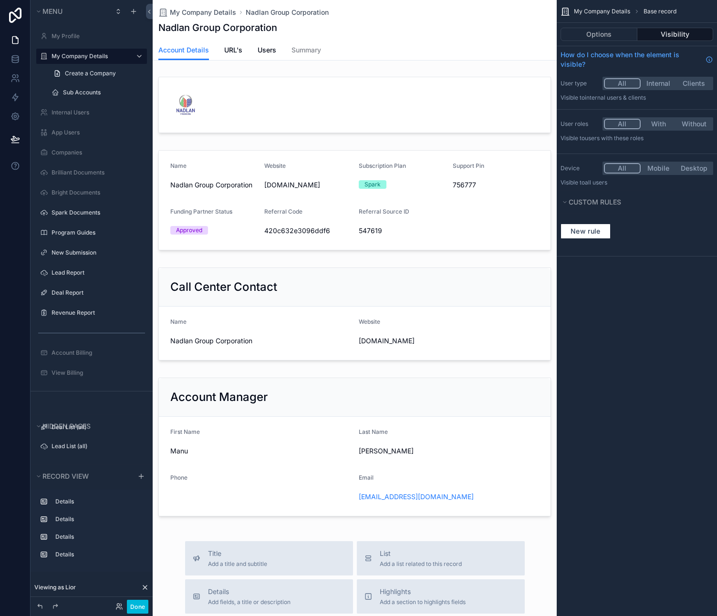
click at [436, 436] on div "scrollable content" at bounding box center [355, 481] width 404 height 962
click at [436, 436] on div "scrollable content" at bounding box center [355, 447] width 404 height 148
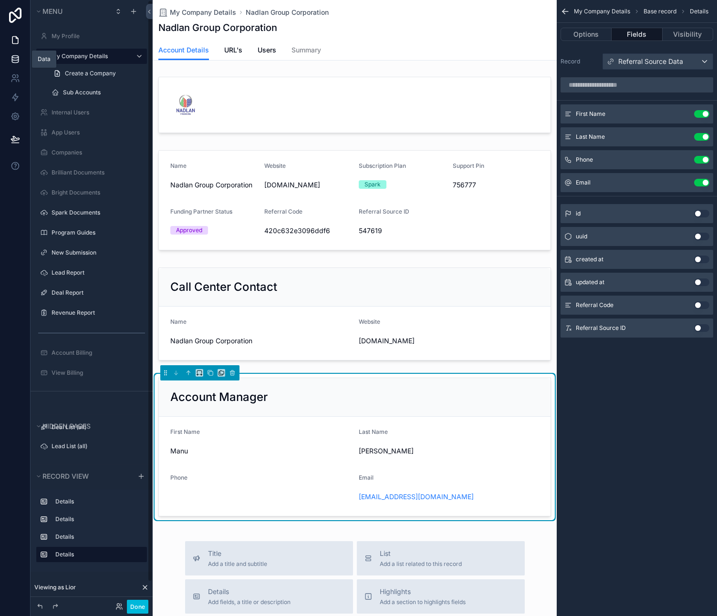
click at [15, 59] on icon at bounding box center [15, 59] width 10 height 10
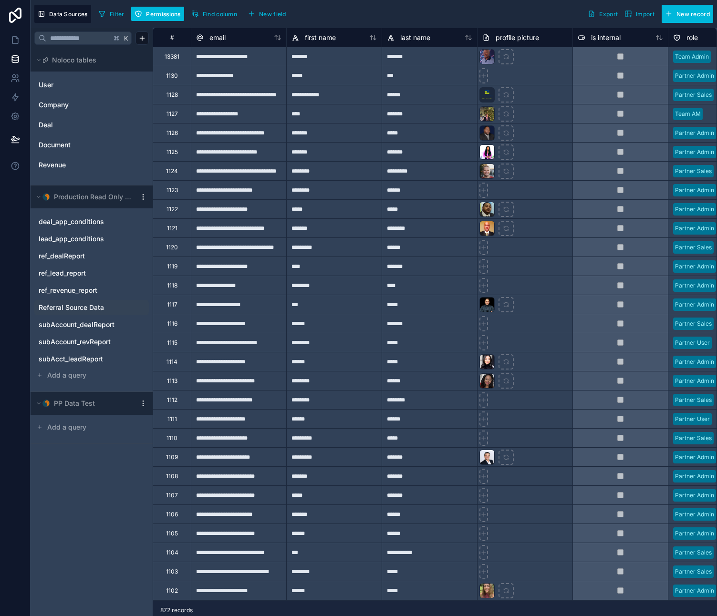
click at [73, 305] on span "Referral Source Data" at bounding box center [71, 308] width 65 height 10
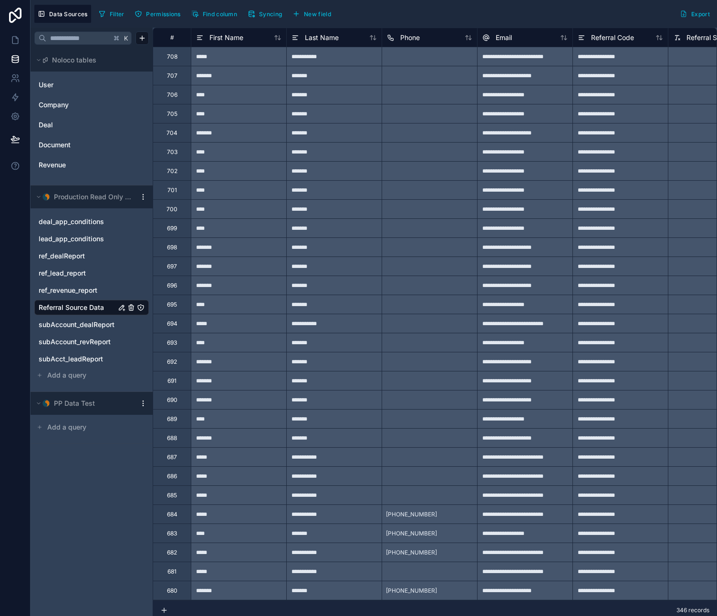
click at [267, 11] on span "Syncing" at bounding box center [270, 13] width 23 height 7
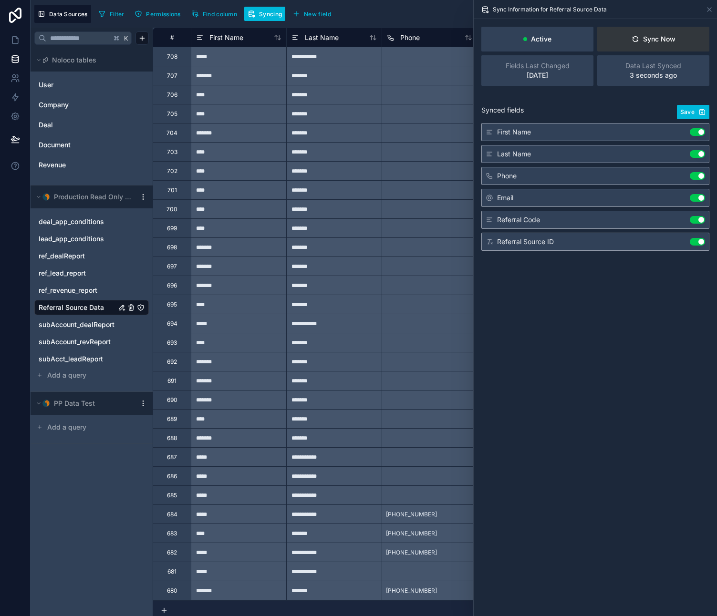
click at [644, 31] on button "Sync Now" at bounding box center [653, 39] width 112 height 25
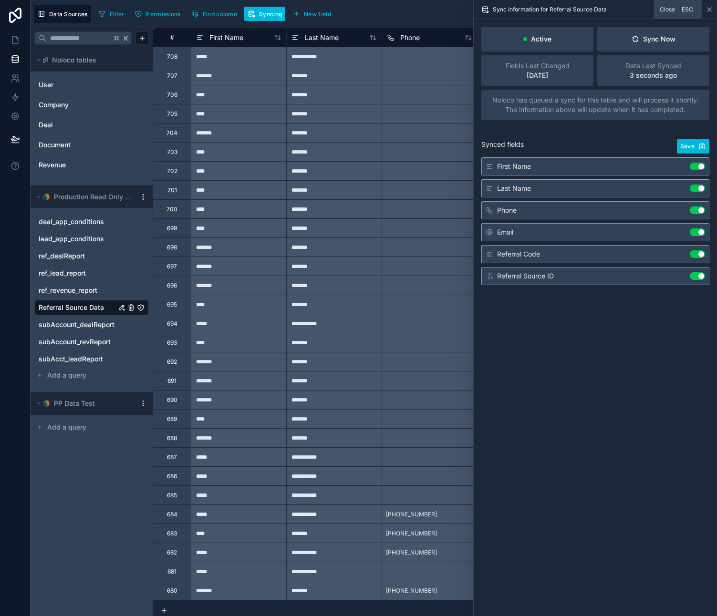
click at [710, 10] on icon at bounding box center [709, 10] width 8 height 8
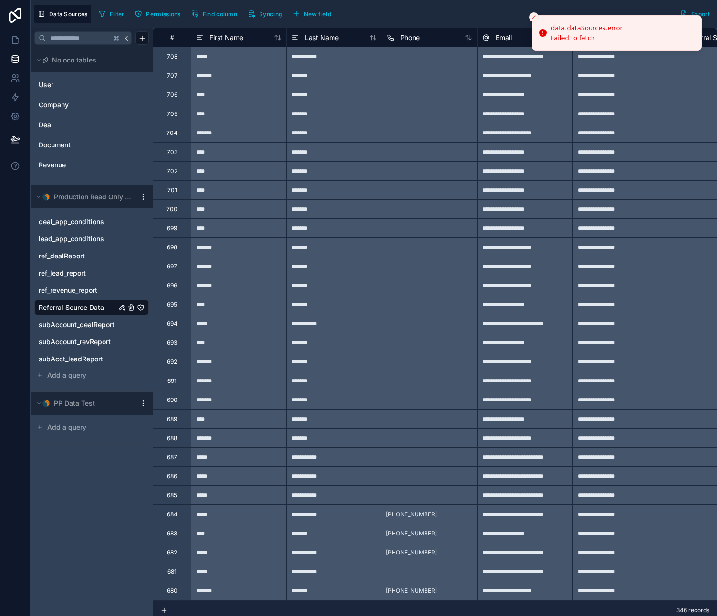
click at [481, 16] on div "Filter Permissions Find column Syncing New field Export" at bounding box center [404, 14] width 618 height 18
click at [534, 16] on icon "Close toast" at bounding box center [534, 17] width 6 height 6
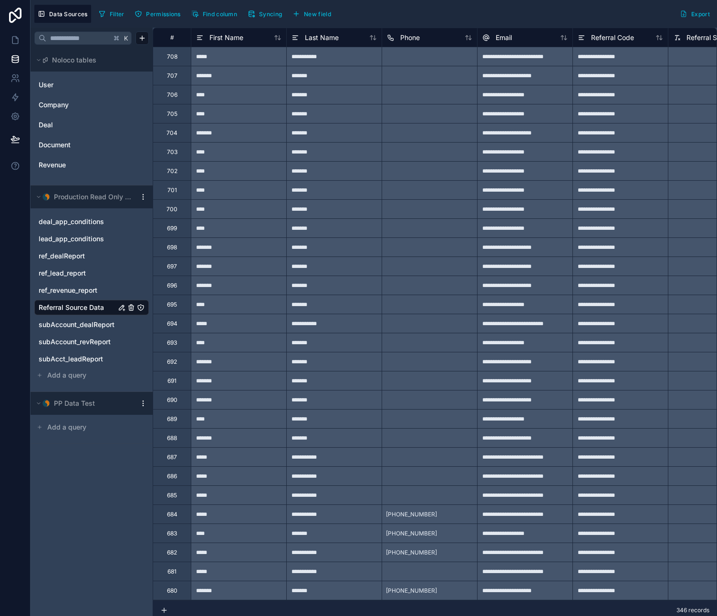
click at [120, 307] on icon "Referral Source Data" at bounding box center [122, 308] width 8 height 8
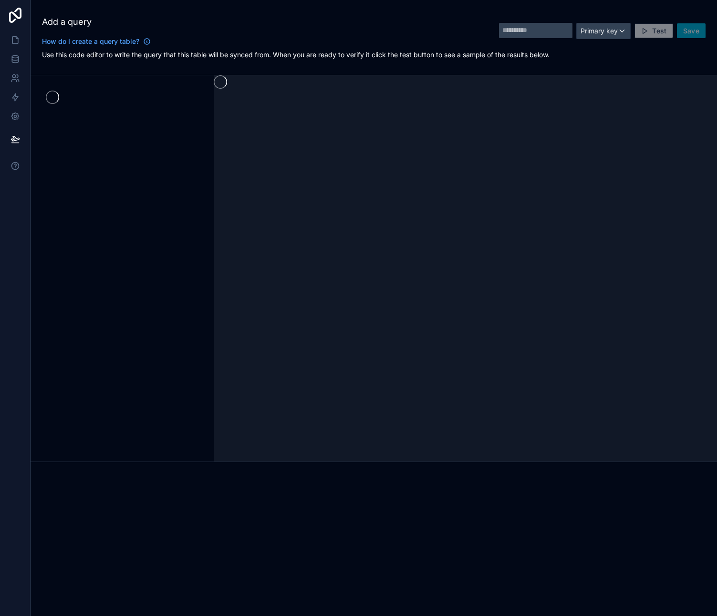
type input "**********"
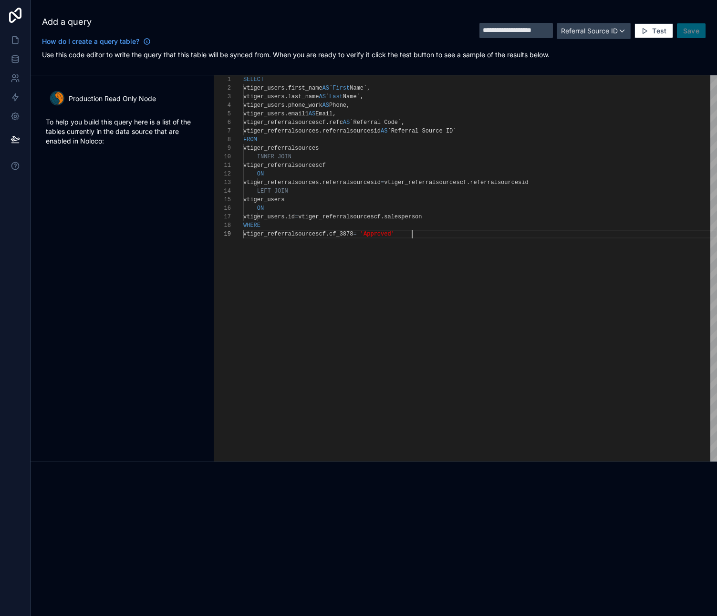
scroll to position [69, 169]
click at [479, 320] on div "SELECT vtiger_users . first_name AS ` First Name` , vtiger_users . last_name AS…" at bounding box center [480, 345] width 474 height 541
click at [650, 30] on button "Test" at bounding box center [653, 30] width 38 height 15
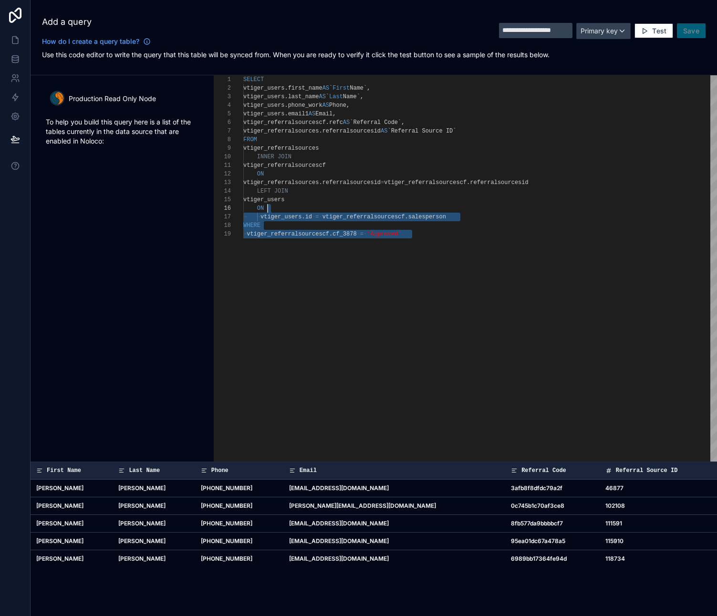
type textarea "**********"
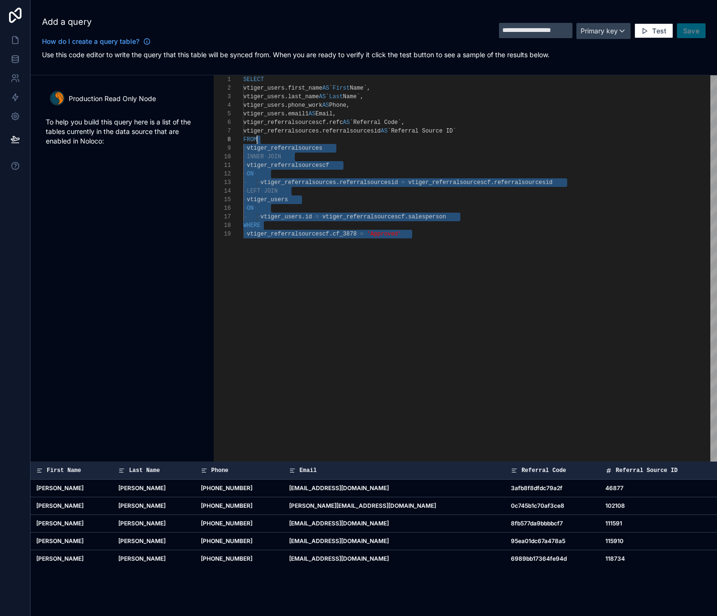
scroll to position [0, 0]
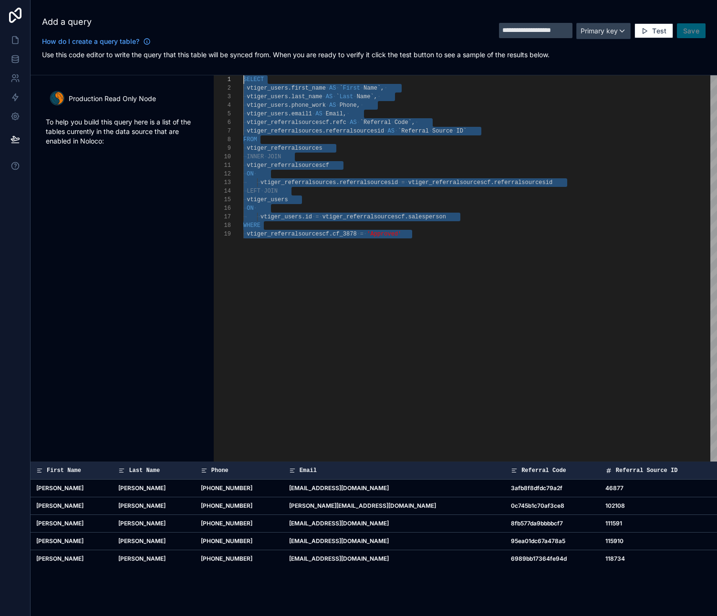
drag, startPoint x: 404, startPoint y: 237, endPoint x: 220, endPoint y: 64, distance: 253.1
click at [220, 64] on div "**********" at bounding box center [374, 231] width 686 height 462
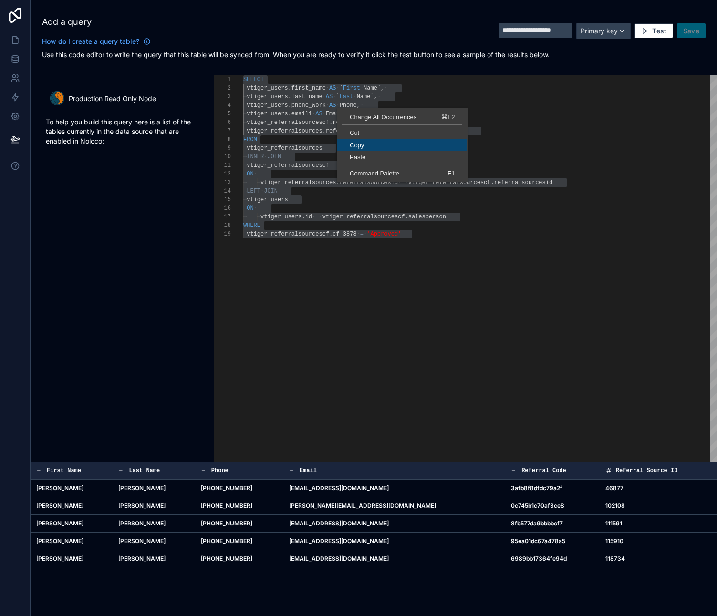
click at [360, 145] on span "Copy" at bounding box center [402, 145] width 130 height 6
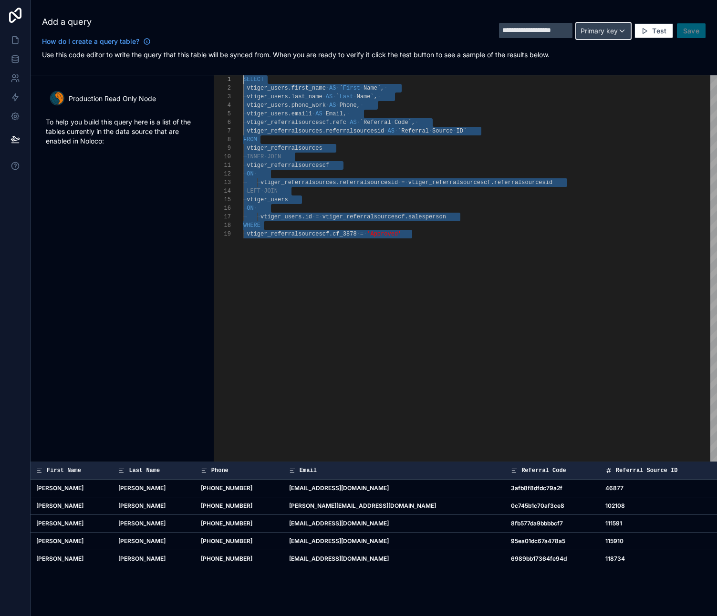
click at [619, 31] on div "Primary key" at bounding box center [603, 30] width 53 height 15
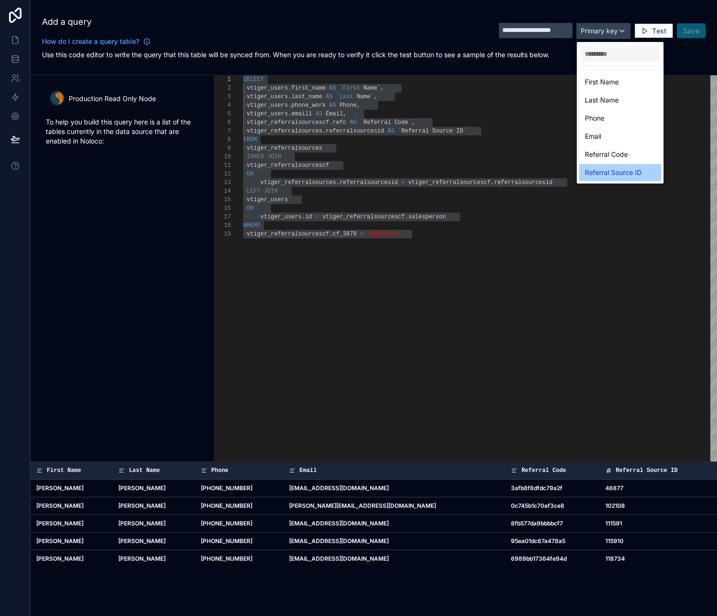
click at [619, 167] on span "Referral Source ID" at bounding box center [613, 172] width 57 height 11
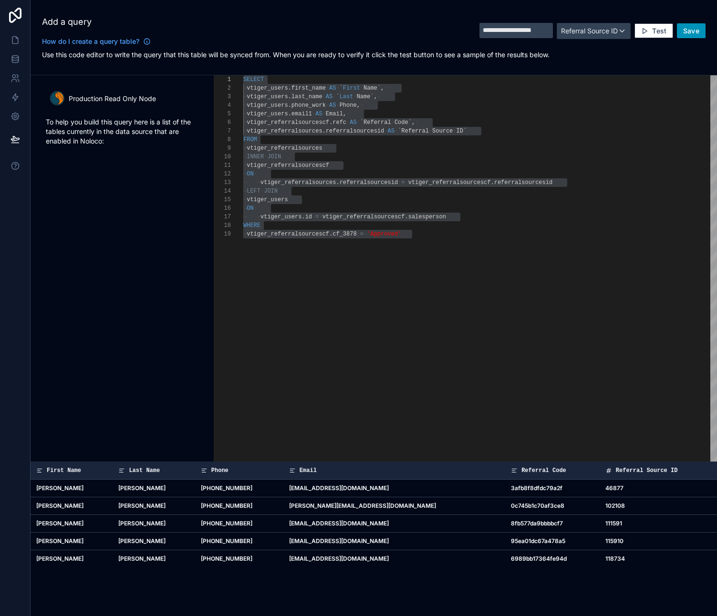
click at [687, 30] on span "Save" at bounding box center [691, 31] width 16 height 9
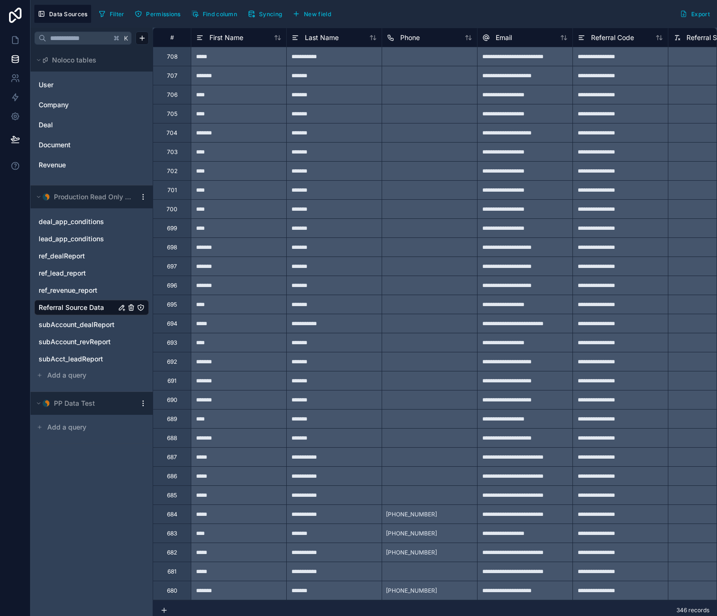
click at [123, 305] on icon "Referral Source Data" at bounding box center [122, 308] width 8 height 8
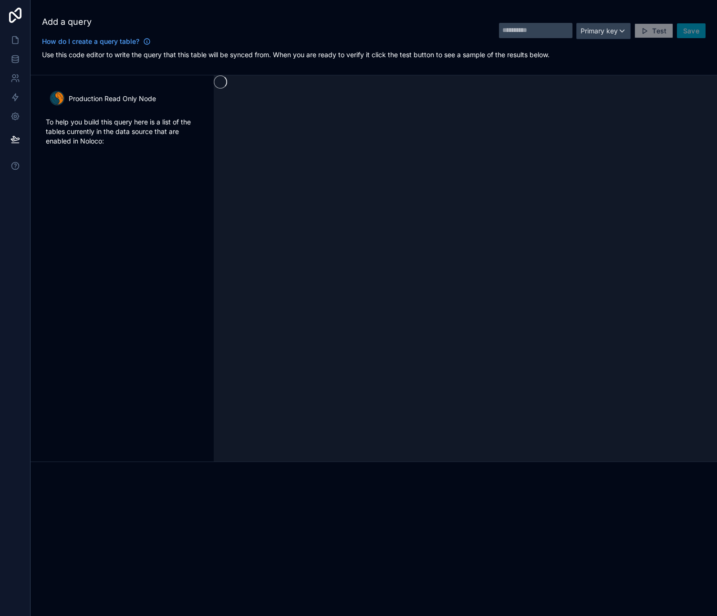
type input "**********"
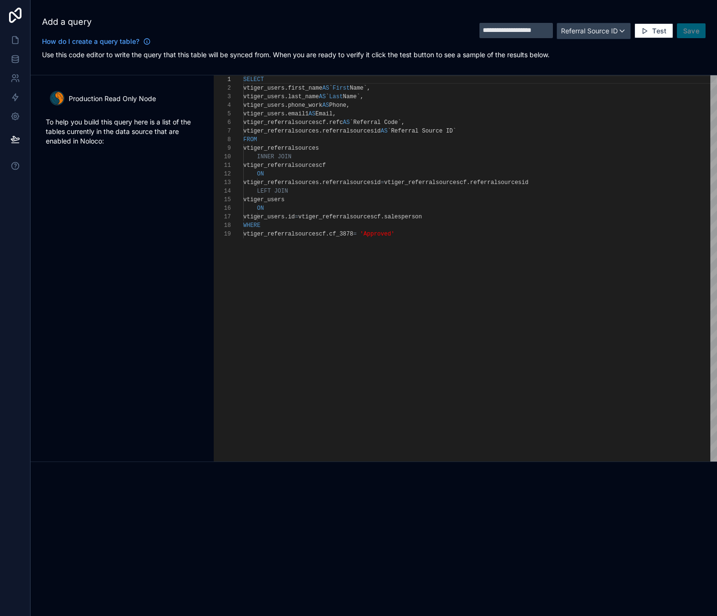
scroll to position [86, 0]
click at [654, 29] on span "Test" at bounding box center [659, 31] width 14 height 9
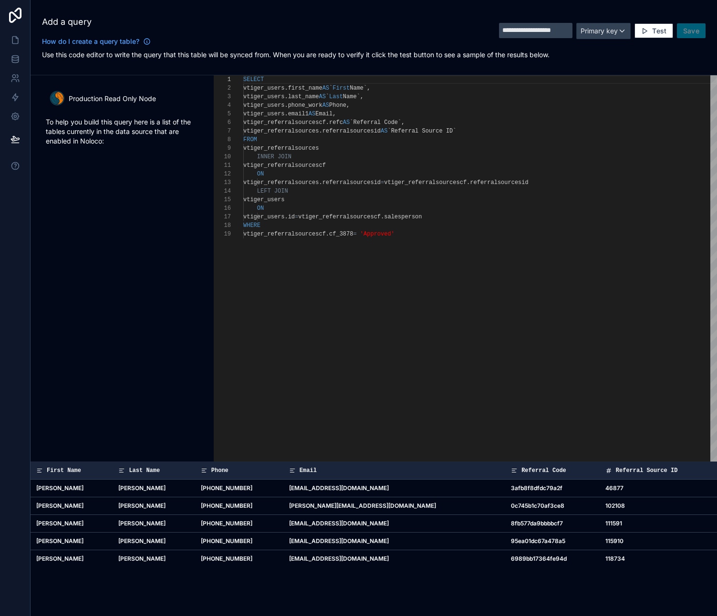
click at [487, 599] on div "First Name Last Name Phone Email Referral Code Referral Source ID [PERSON_NAME]…" at bounding box center [374, 539] width 686 height 154
type textarea "**********"
click at [316, 303] on div "SELECT vtiger_users . first_name AS ` First Name` , vtiger_users . last_name AS…" at bounding box center [480, 345] width 474 height 541
click at [14, 59] on icon at bounding box center [15, 59] width 10 height 10
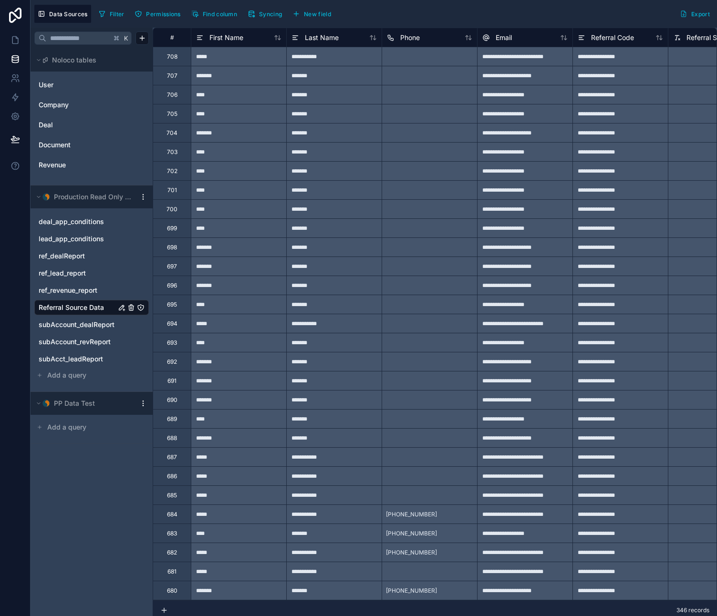
click at [78, 307] on span "Referral Source Data" at bounding box center [71, 308] width 65 height 10
click at [271, 13] on span "Syncing" at bounding box center [270, 13] width 23 height 7
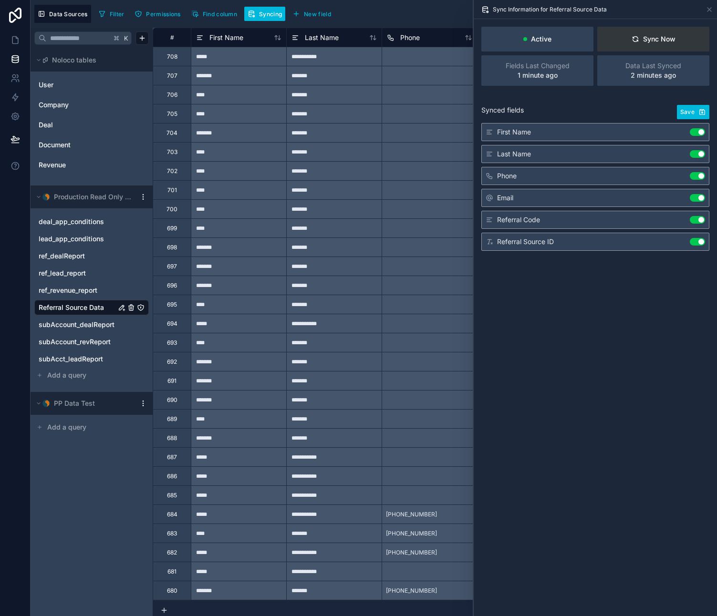
click at [650, 29] on button "Sync Now" at bounding box center [653, 39] width 112 height 25
click at [655, 27] on button "Sync Now" at bounding box center [653, 39] width 112 height 25
click at [652, 38] on div "Sync Now" at bounding box center [653, 39] width 44 height 10
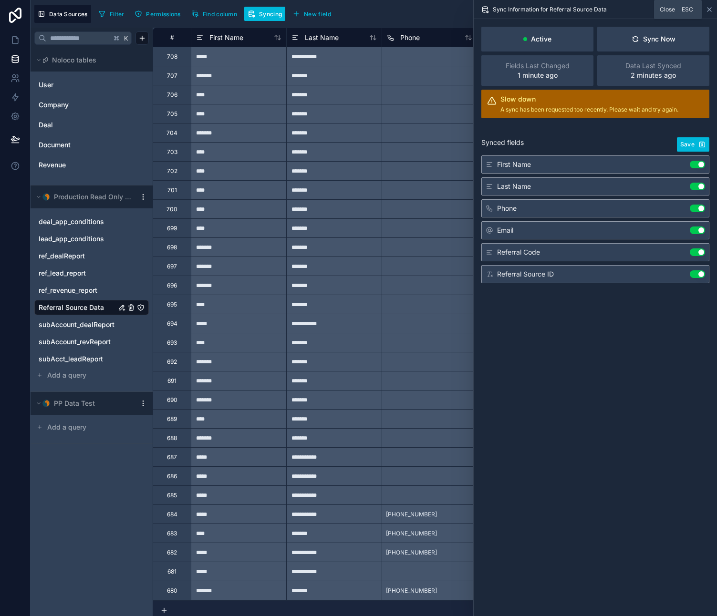
click at [709, 9] on icon at bounding box center [709, 10] width 8 height 8
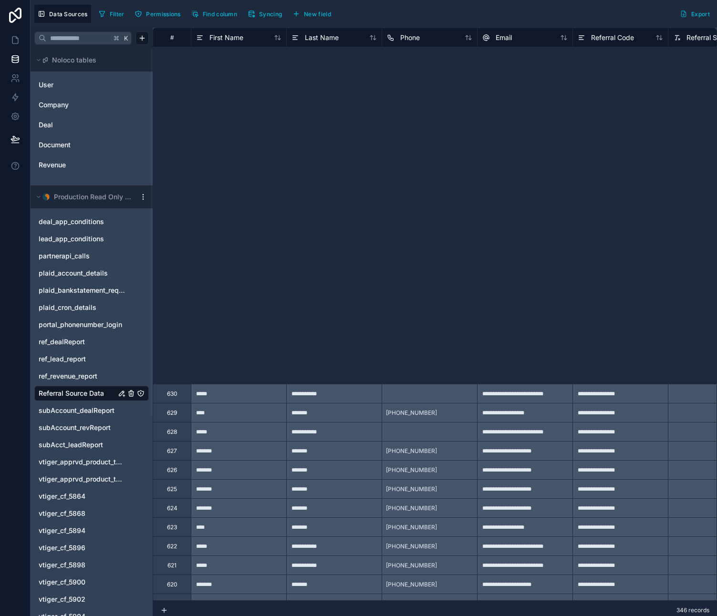
scroll to position [1554, 0]
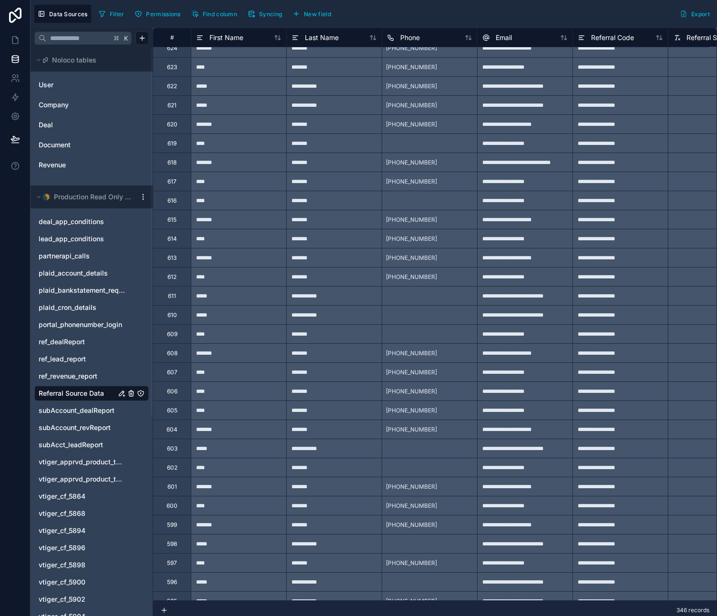
click at [541, 21] on div "Filter Permissions Find column Syncing New field Export" at bounding box center [404, 14] width 618 height 18
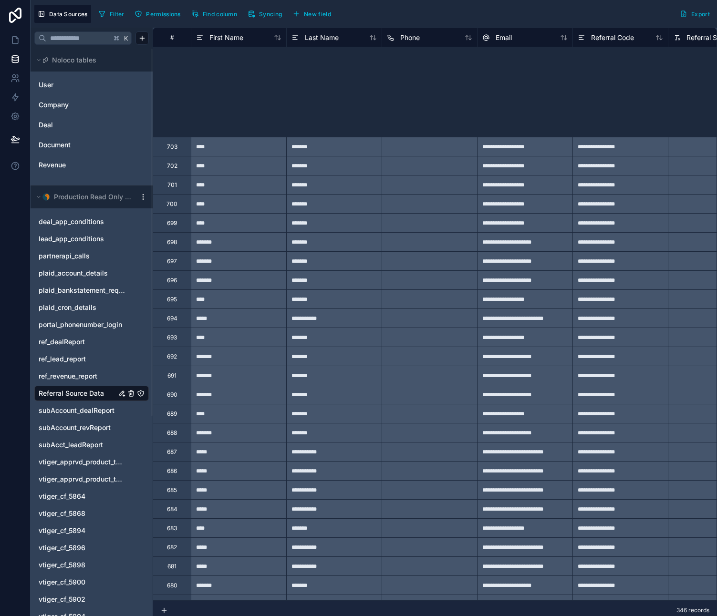
scroll to position [0, 0]
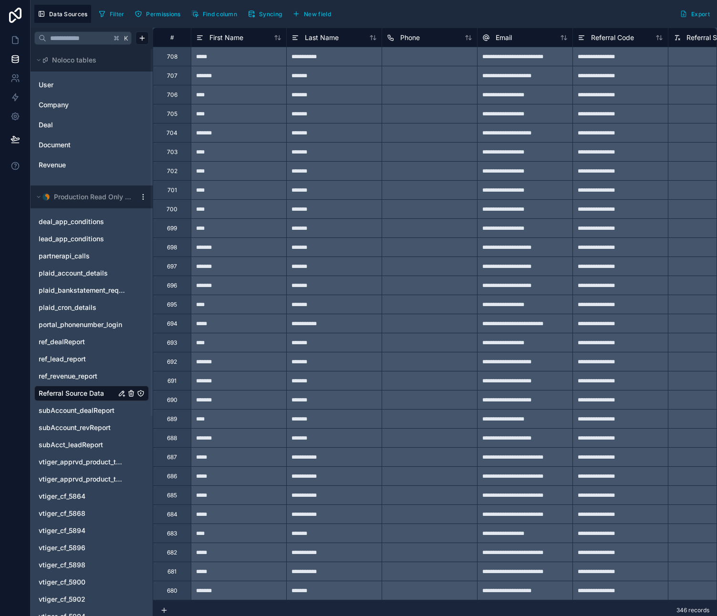
click at [400, 21] on div "Filter Permissions Find column Syncing New field Export" at bounding box center [404, 14] width 618 height 18
click at [528, 12] on div "Filter Permissions Find column Syncing New field Export" at bounding box center [404, 14] width 618 height 18
click at [379, 13] on div "Filter Permissions Find column Syncing New field Export" at bounding box center [404, 14] width 618 height 18
click at [267, 16] on span "Syncing" at bounding box center [270, 13] width 23 height 7
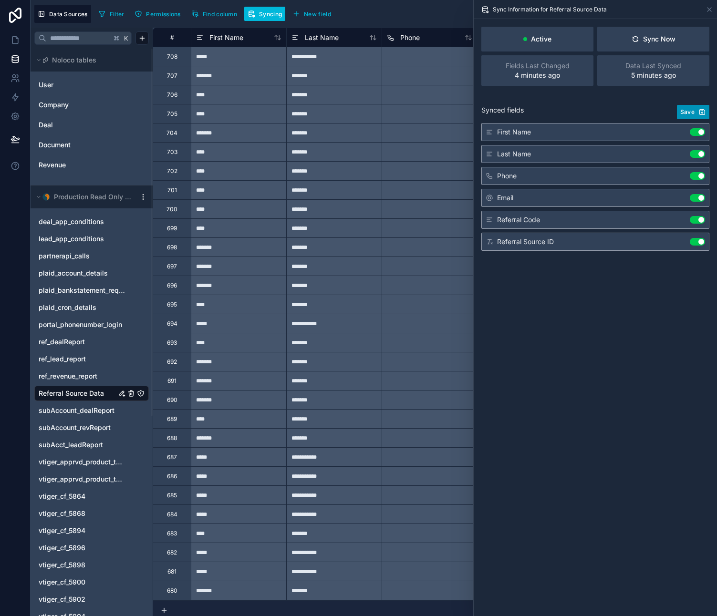
click at [687, 112] on span "Save" at bounding box center [687, 112] width 14 height 8
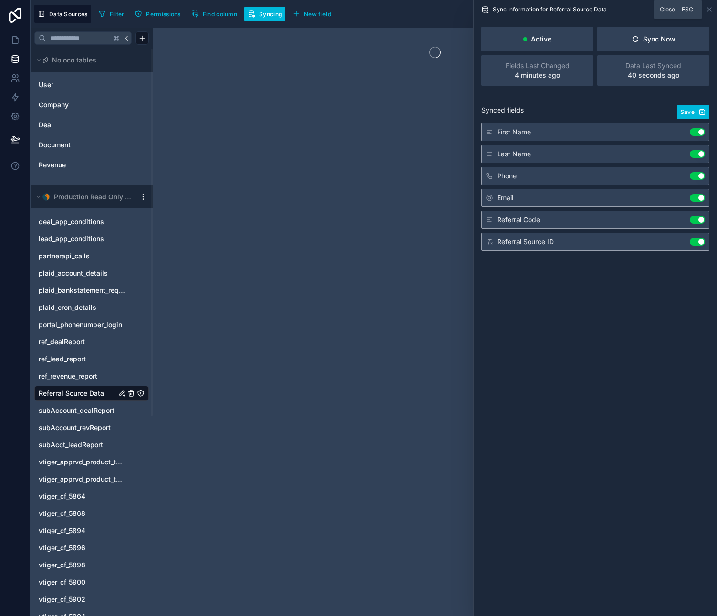
drag, startPoint x: 708, startPoint y: 10, endPoint x: 638, endPoint y: 21, distance: 71.0
click at [708, 10] on icon at bounding box center [709, 10] width 8 height 8
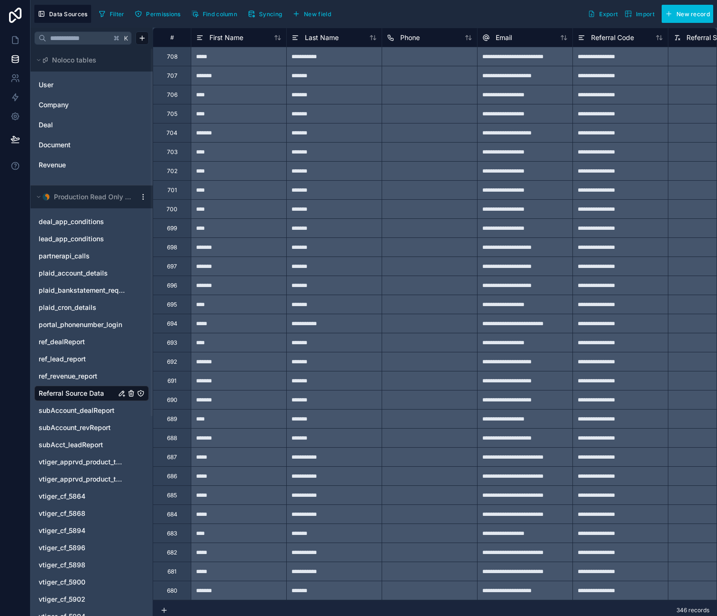
click at [464, 21] on div "Filter Permissions Find column Syncing New field Export Import New record" at bounding box center [404, 14] width 618 height 18
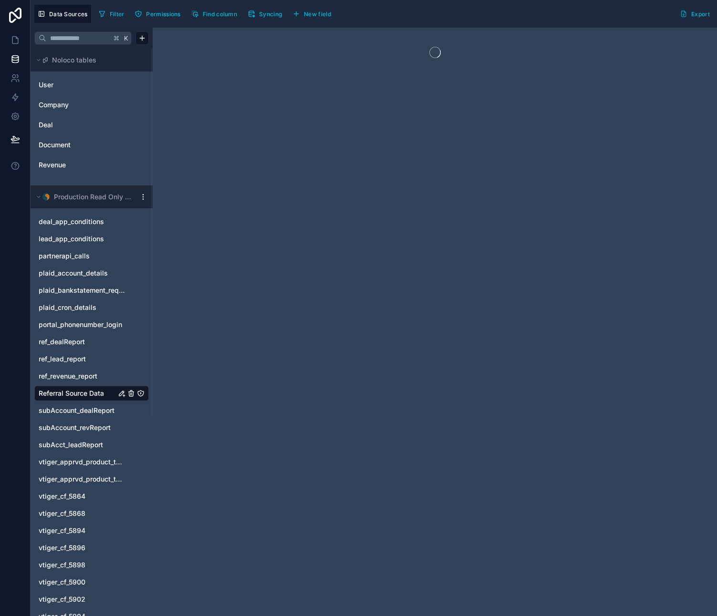
click at [84, 395] on span "Referral Source Data" at bounding box center [71, 394] width 65 height 10
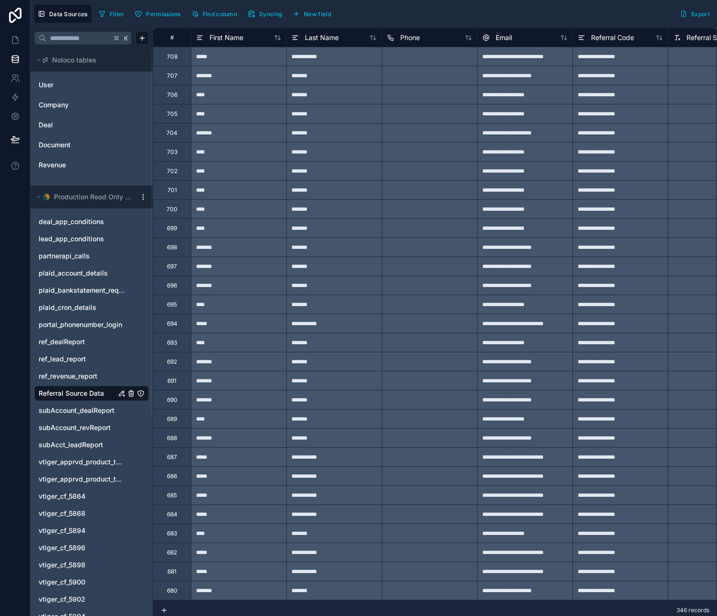
click at [371, 20] on div "Filter Permissions Find column Syncing New field Export" at bounding box center [404, 14] width 618 height 18
click at [122, 393] on icon "Referral Source Data" at bounding box center [122, 394] width 8 height 8
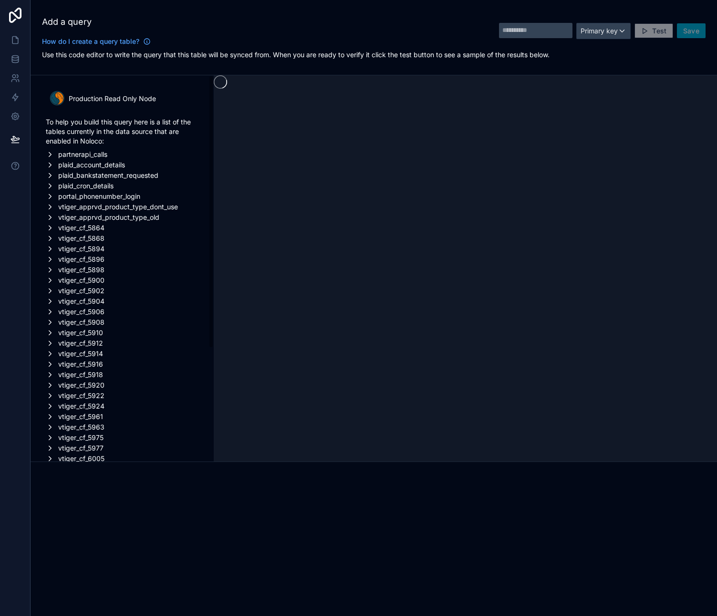
type input "**********"
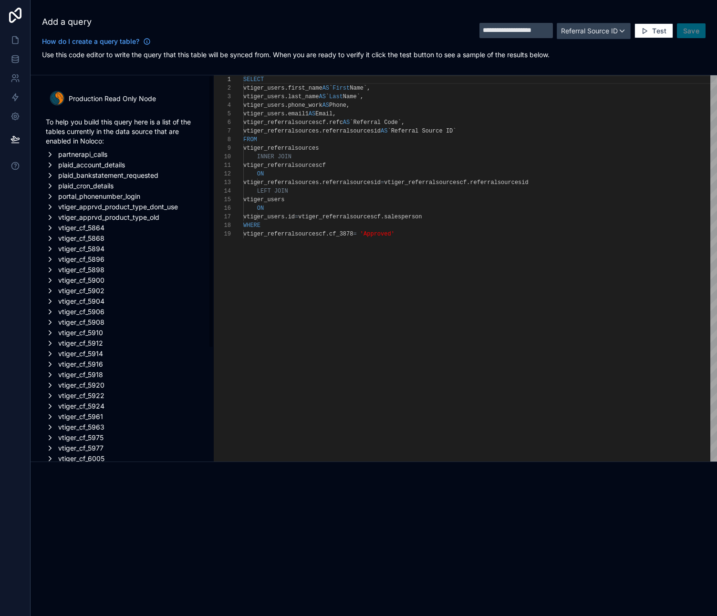
scroll to position [69, 169]
click at [365, 319] on div "SELECT vtiger_users . first_name AS ` First Name` , vtiger_users . last_name AS…" at bounding box center [480, 383] width 474 height 616
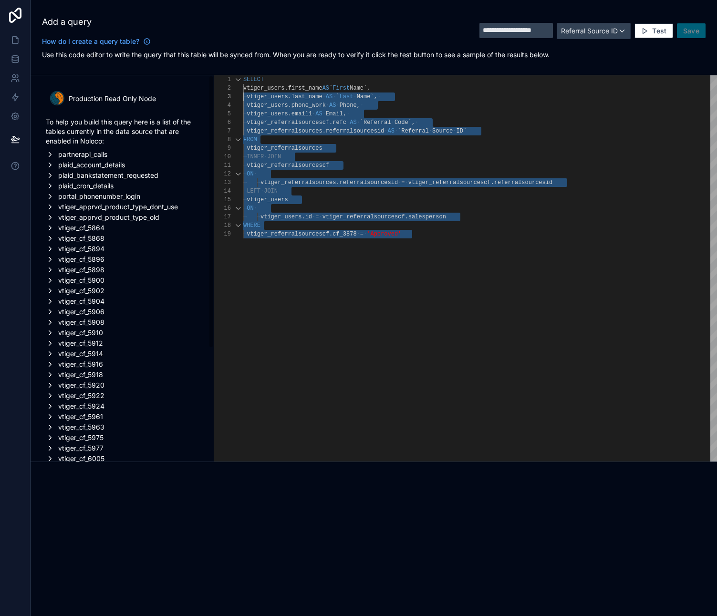
scroll to position [0, 0]
drag, startPoint x: 426, startPoint y: 237, endPoint x: 290, endPoint y: 86, distance: 203.3
click at [504, 262] on div "SELECT → vtiger_users . first_name · AS · ` First · Name` , · → vtiger_users . …" at bounding box center [480, 383] width 474 height 616
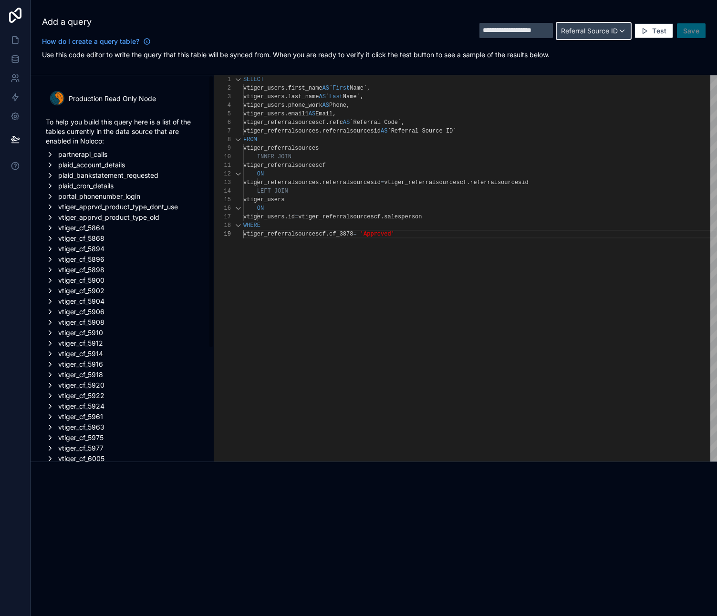
click at [612, 31] on span "Referral Source ID" at bounding box center [589, 31] width 57 height 10
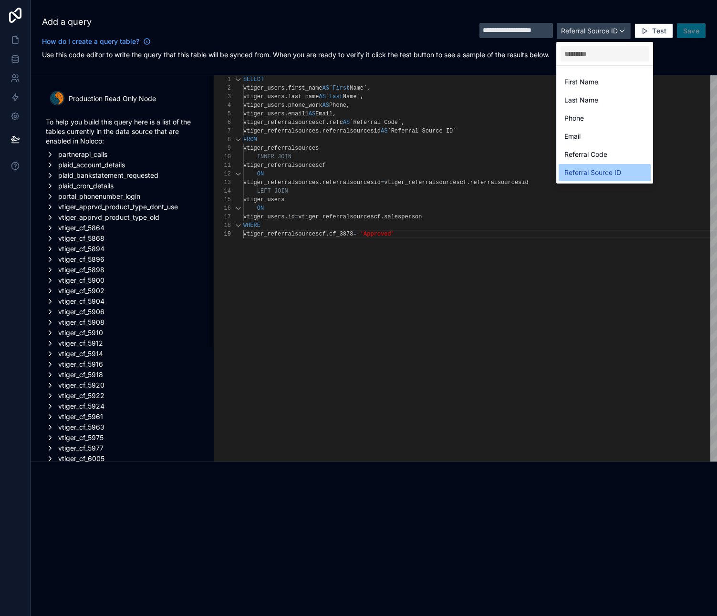
click at [595, 169] on span "Referral Source ID" at bounding box center [592, 172] width 57 height 11
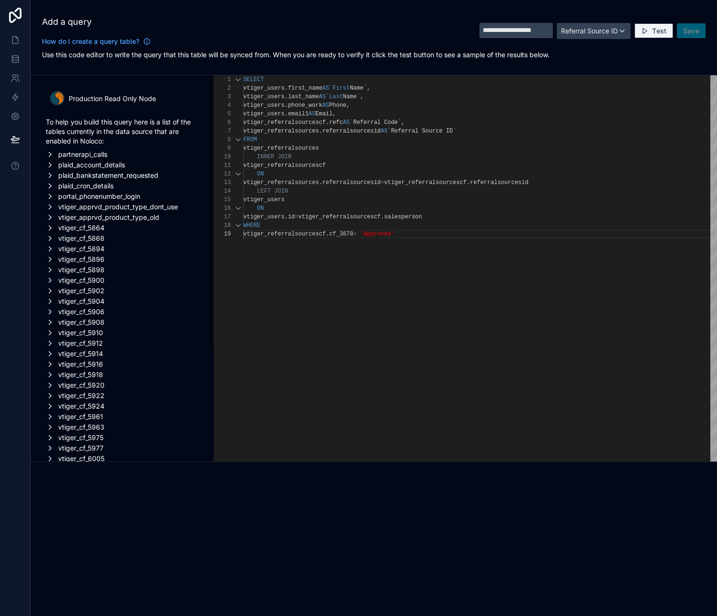
click at [659, 28] on span "Test" at bounding box center [659, 31] width 14 height 9
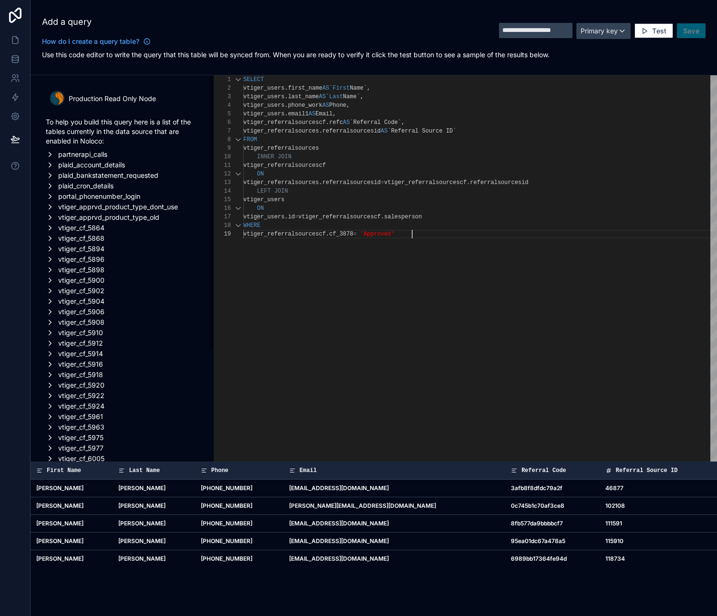
click at [435, 234] on div "vtiger_referralsourcescf . cf_3878 = 'Approved'" at bounding box center [480, 234] width 474 height 9
